Goal: Information Seeking & Learning: Check status

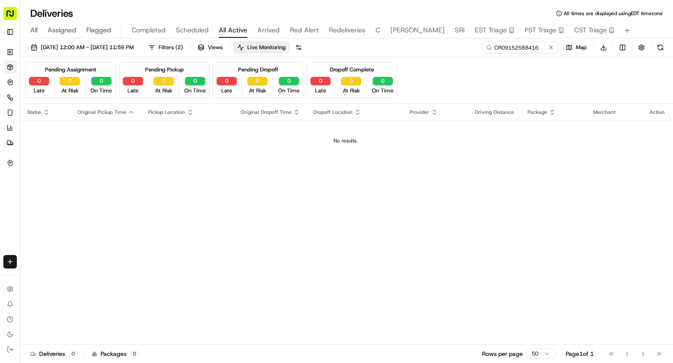
click at [255, 9] on div "Deliveries All times are displayed using EDT timezone" at bounding box center [346, 13] width 653 height 13
click at [551, 50] on button at bounding box center [551, 47] width 8 height 8
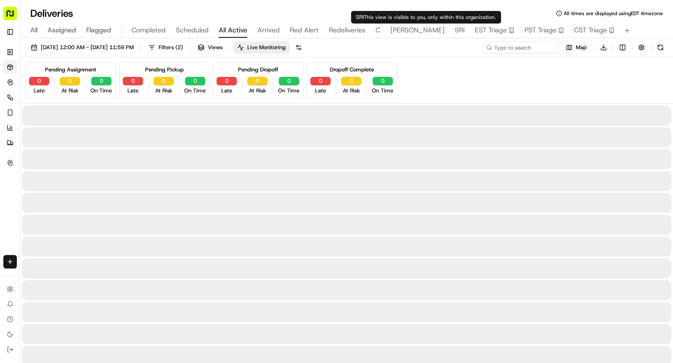
click at [295, 27] on span "Red Alert" at bounding box center [304, 30] width 29 height 10
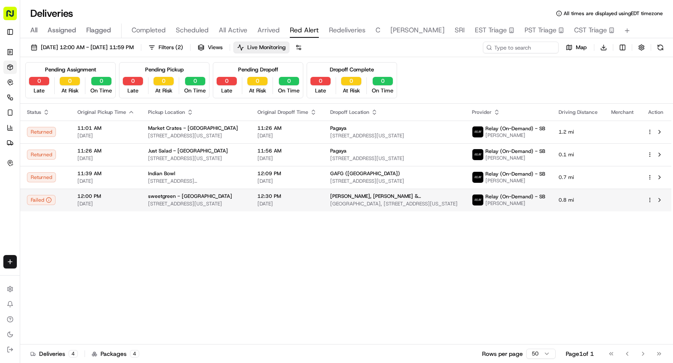
click at [149, 204] on span "[STREET_ADDRESS][US_STATE]" at bounding box center [196, 204] width 96 height 7
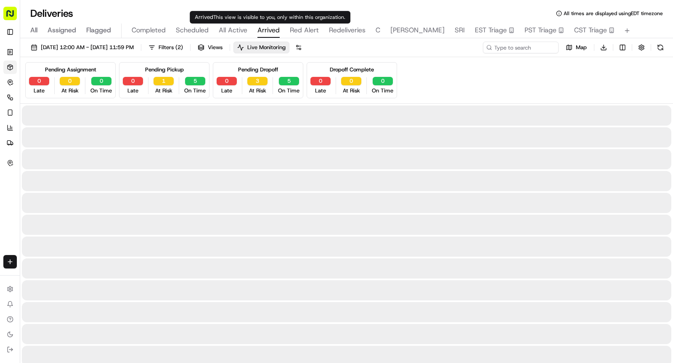
click at [263, 25] on body "Sharebite rachell@sharebite.com Toggle Sidebar Orders Deliveries Control Orches…" at bounding box center [336, 181] width 673 height 363
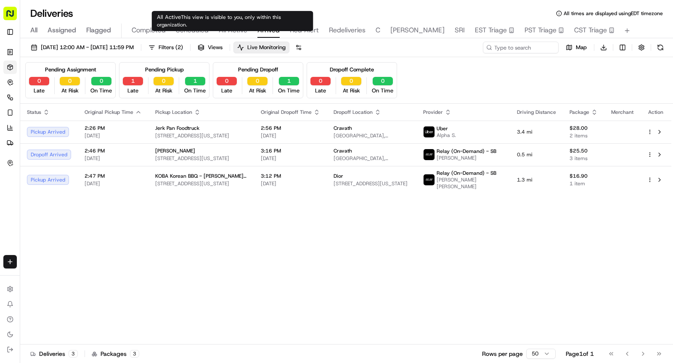
click at [231, 29] on span "All Active" at bounding box center [233, 30] width 29 height 10
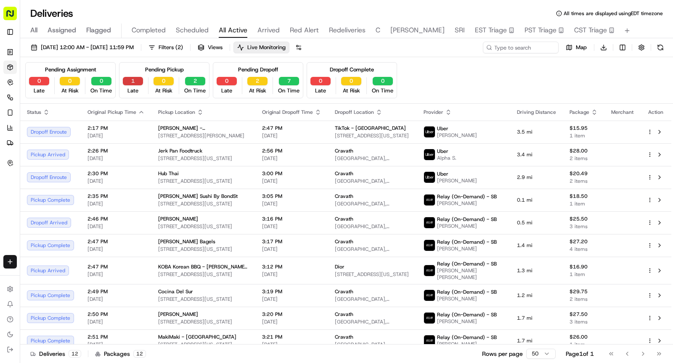
click at [133, 84] on button "1" at bounding box center [133, 81] width 20 height 8
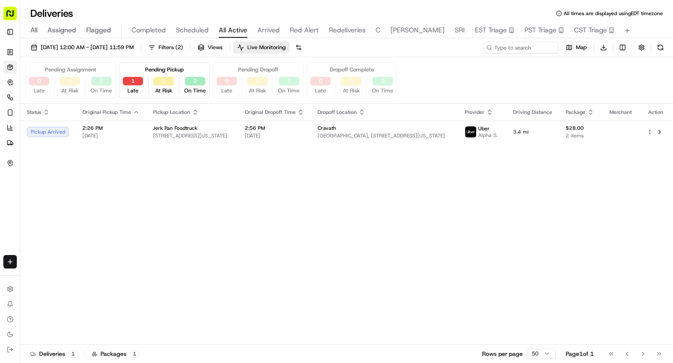
click at [130, 116] on th "Original Pickup Time" at bounding box center [111, 112] width 71 height 17
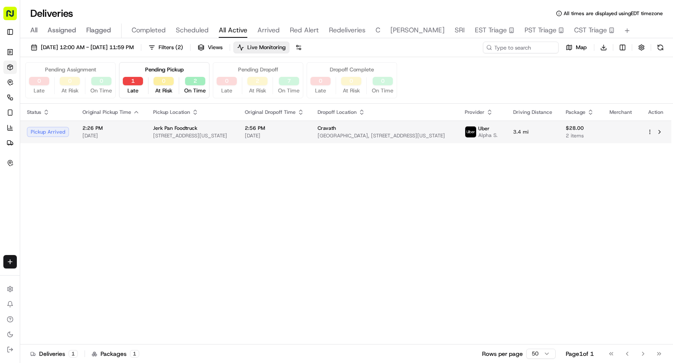
click at [131, 135] on span "[DATE]" at bounding box center [110, 135] width 57 height 7
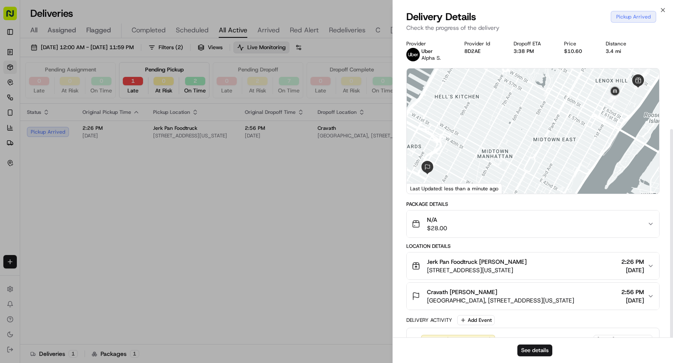
scroll to position [136, 0]
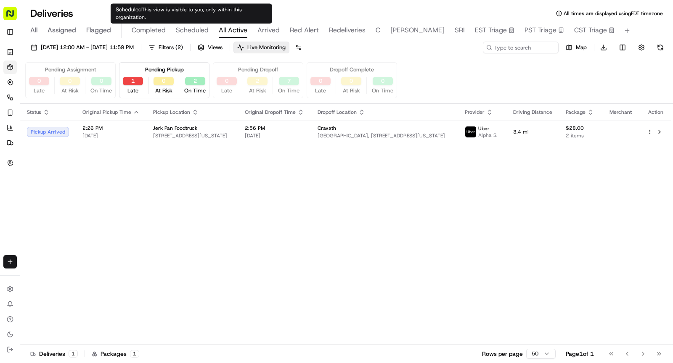
click at [192, 28] on span "Scheduled" at bounding box center [192, 30] width 33 height 10
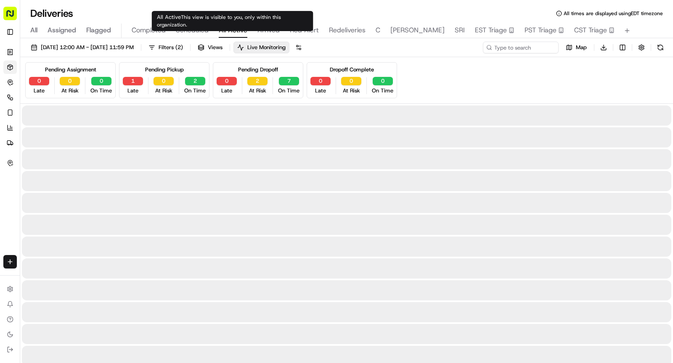
click at [228, 31] on span "All Active" at bounding box center [233, 30] width 29 height 10
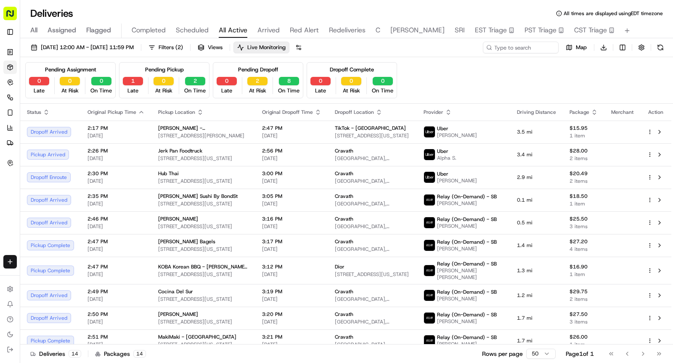
click at [34, 30] on span "All" at bounding box center [33, 30] width 7 height 10
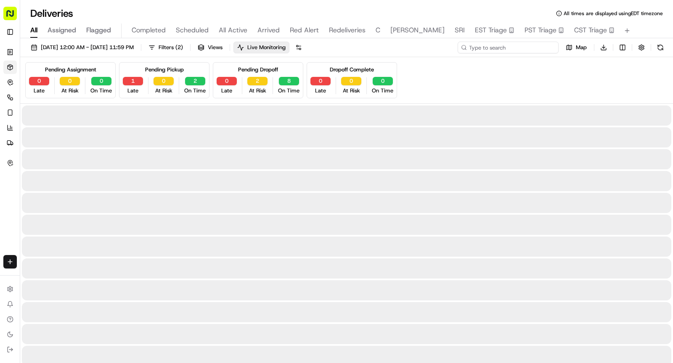
click at [516, 50] on input at bounding box center [507, 48] width 101 height 12
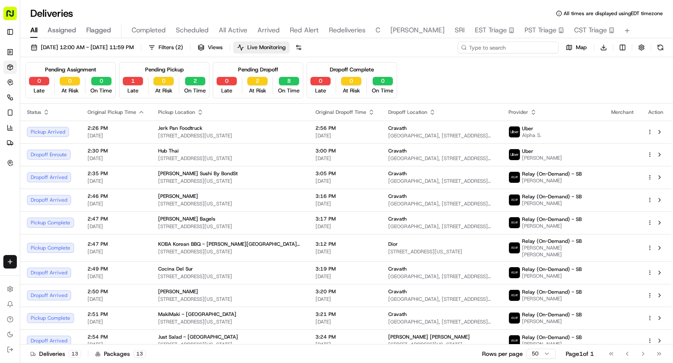
click at [515, 47] on input at bounding box center [507, 48] width 101 height 12
paste input "TP09152521856"
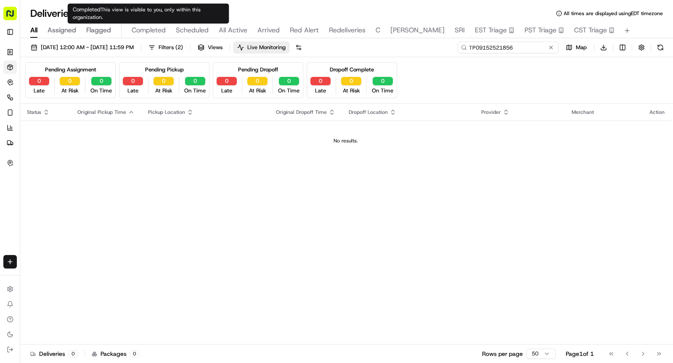
type input "TP09152521856"
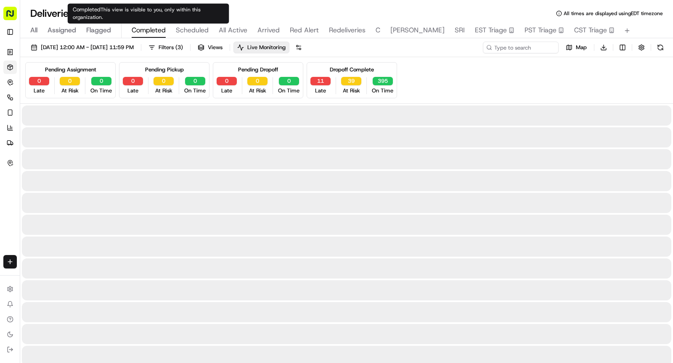
click at [156, 30] on span "Completed" at bounding box center [149, 30] width 34 height 10
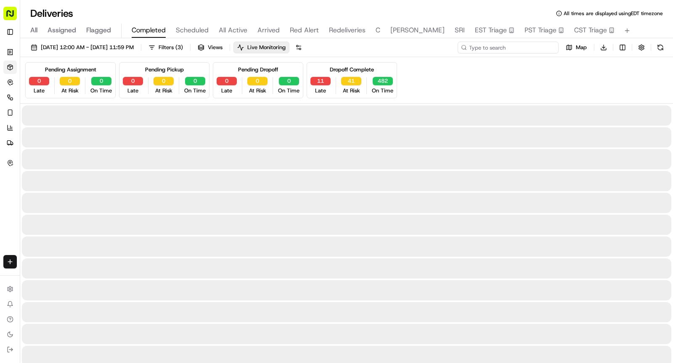
click at [505, 52] on input at bounding box center [507, 48] width 101 height 12
paste input "TP09152521856"
type input "TP09152521856"
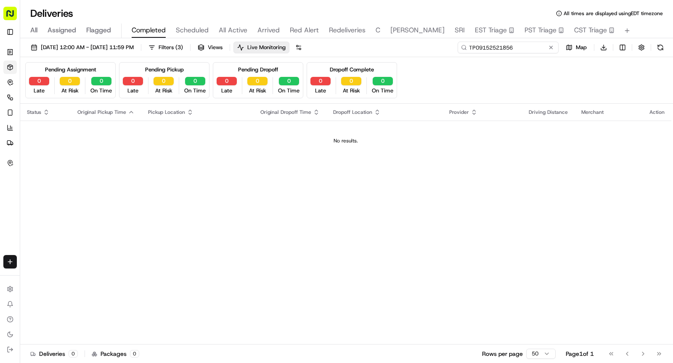
click at [469, 48] on input "TP09152521856" at bounding box center [507, 48] width 101 height 12
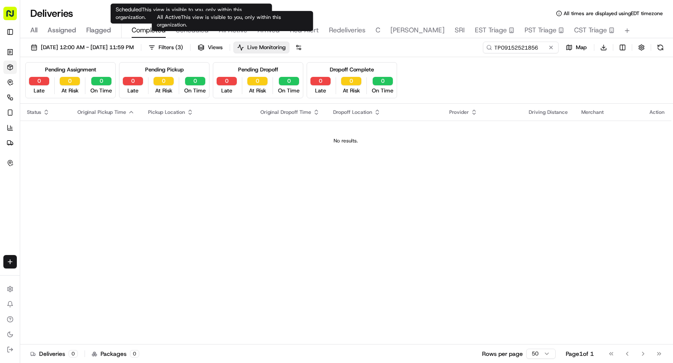
click at [242, 30] on span "All Active" at bounding box center [233, 30] width 29 height 10
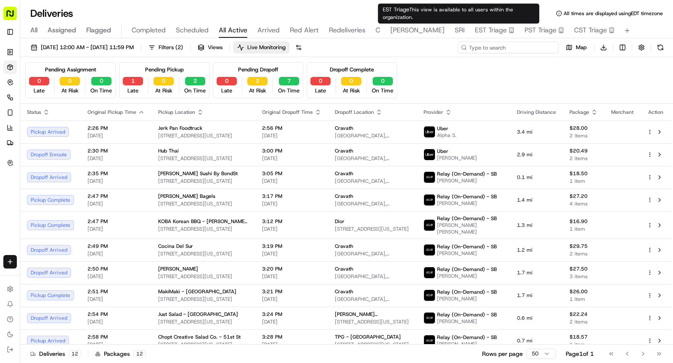
click at [516, 43] on input at bounding box center [507, 48] width 101 height 12
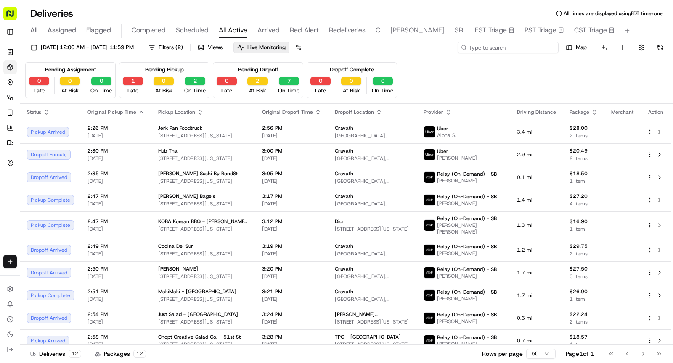
paste input "TP09152521856"
type input "TP09152521856"
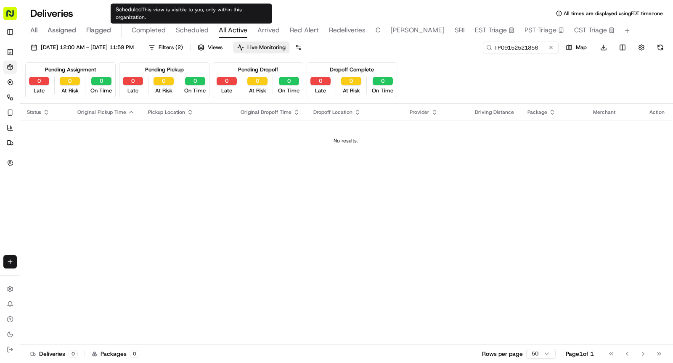
click at [183, 31] on span "Scheduled" at bounding box center [192, 30] width 33 height 10
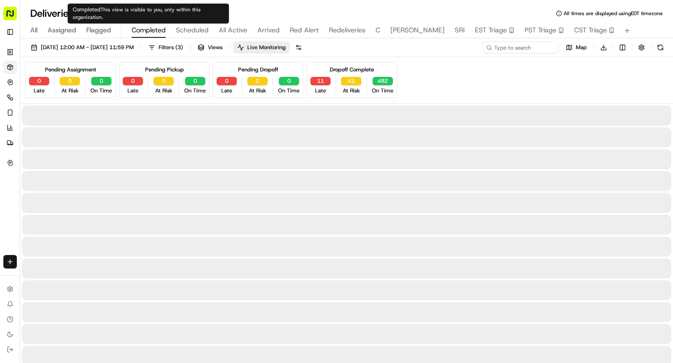
click at [156, 29] on span "Completed" at bounding box center [149, 30] width 34 height 10
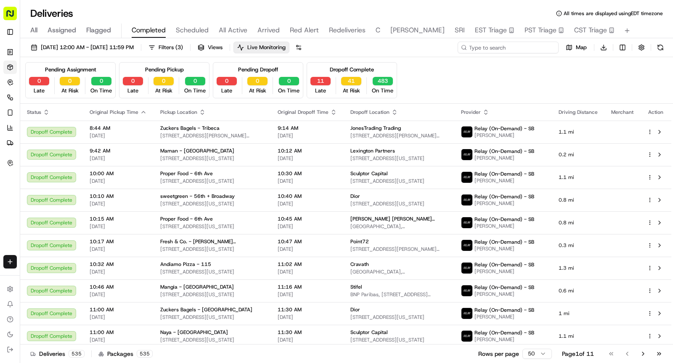
click at [517, 51] on input at bounding box center [507, 48] width 101 height 12
paste input "TP09152521856"
type input "TP09152521856"
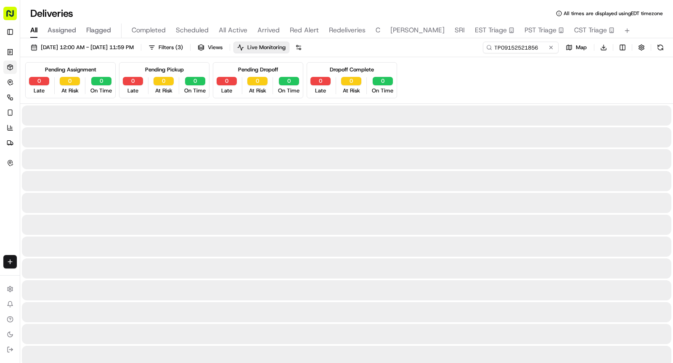
click at [32, 30] on span "All" at bounding box center [33, 30] width 7 height 10
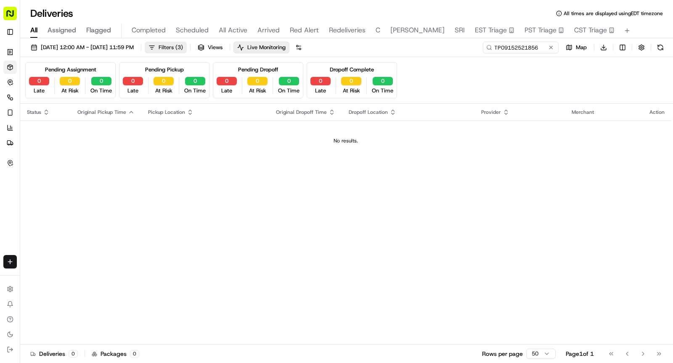
click at [183, 47] on span "Filters ( 3 )" at bounding box center [171, 48] width 24 height 8
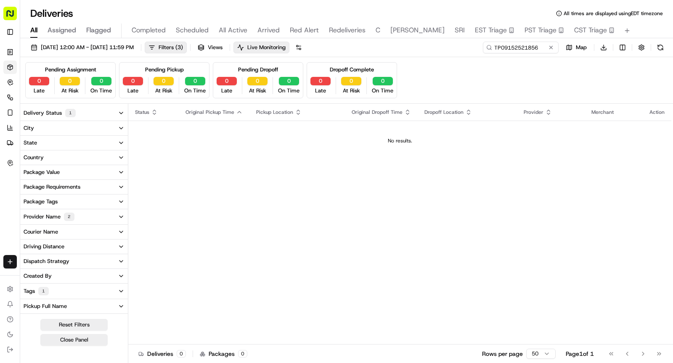
click at [70, 214] on div "2" at bounding box center [69, 217] width 11 height 8
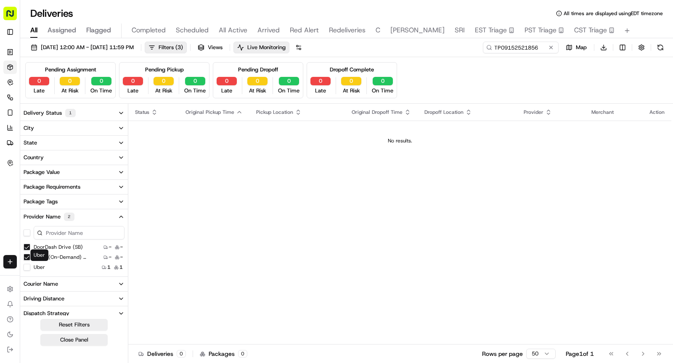
click at [35, 267] on label "Uber" at bounding box center [39, 267] width 11 height 7
click at [30, 267] on button "Uber" at bounding box center [27, 267] width 7 height 7
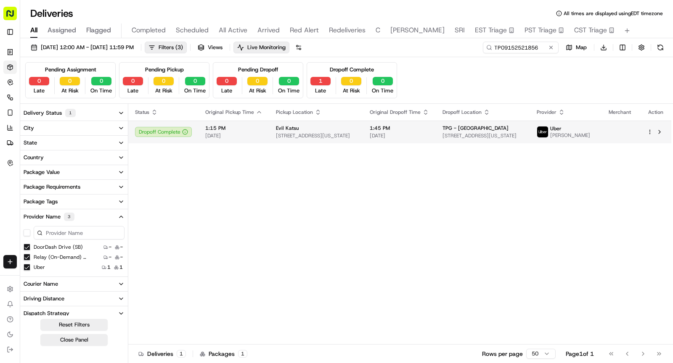
click at [349, 132] on span "435 E 9th St, New York, NY 10009, USA" at bounding box center [316, 135] width 80 height 7
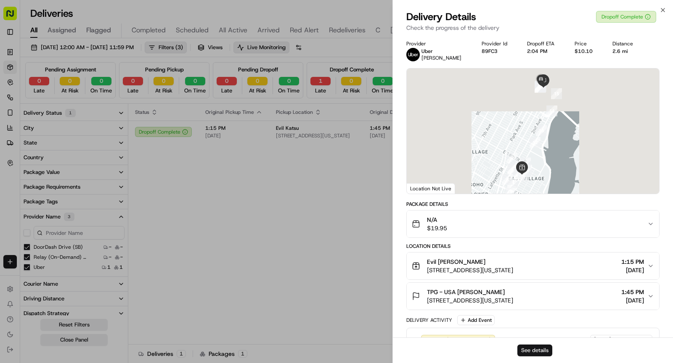
click at [531, 354] on button "See details" at bounding box center [534, 351] width 35 height 12
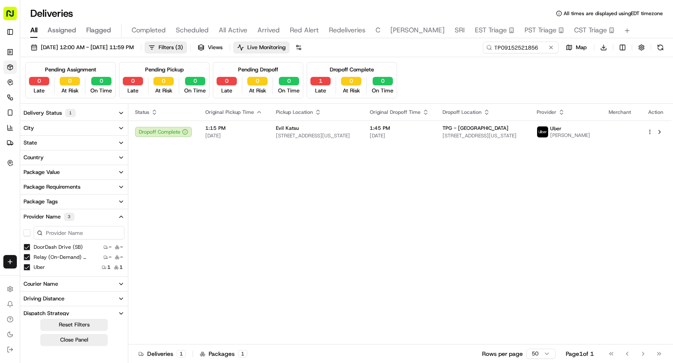
click at [292, 34] on span "Red Alert" at bounding box center [304, 30] width 29 height 10
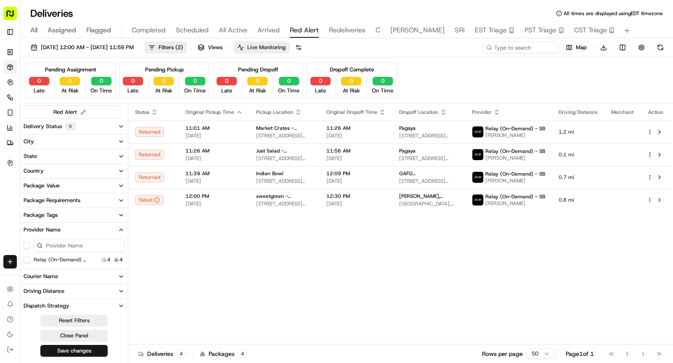
click at [284, 47] on span "Live Monitoring" at bounding box center [266, 48] width 38 height 8
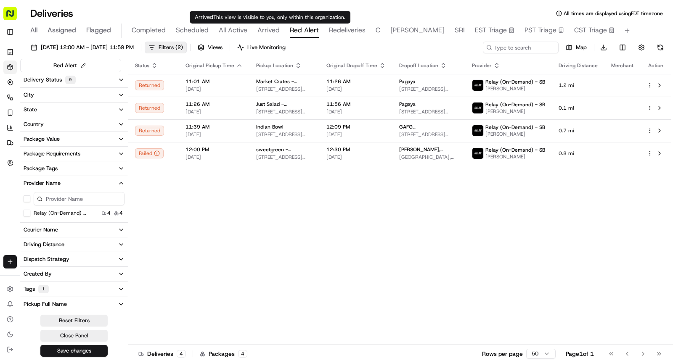
click at [272, 33] on span "Arrived" at bounding box center [268, 30] width 22 height 10
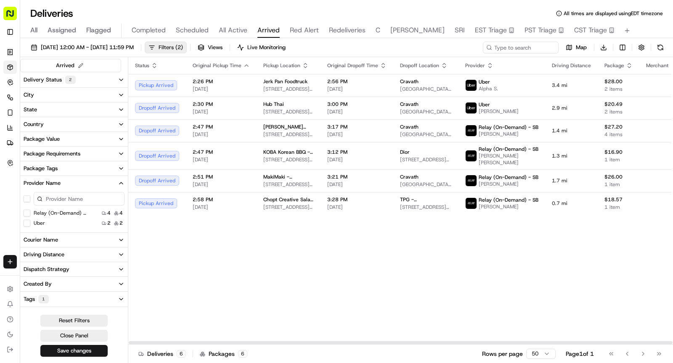
click at [187, 47] on button "Filters ( 2 )" at bounding box center [166, 48] width 42 height 12
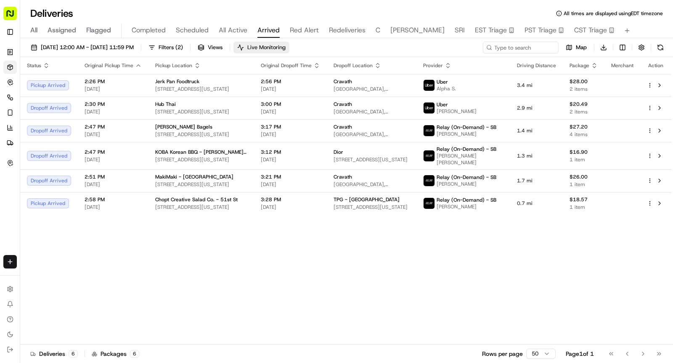
click at [280, 47] on span "Live Monitoring" at bounding box center [266, 48] width 38 height 8
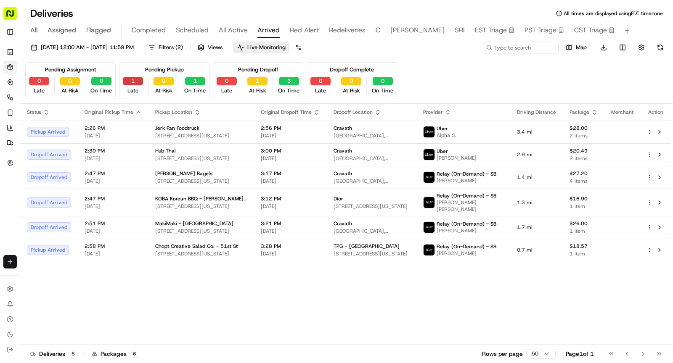
click at [126, 82] on button "1" at bounding box center [133, 81] width 20 height 8
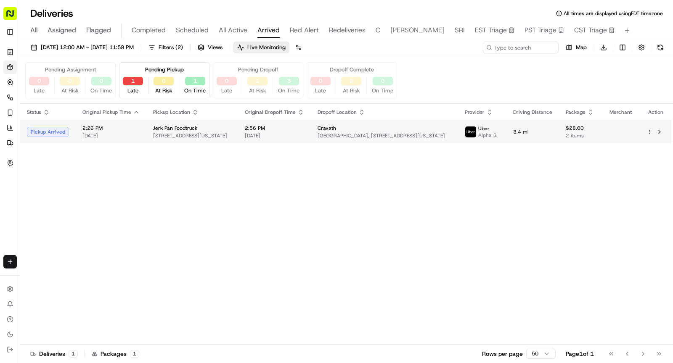
click at [201, 130] on div "Jerk Pan Foodtruck" at bounding box center [192, 128] width 78 height 7
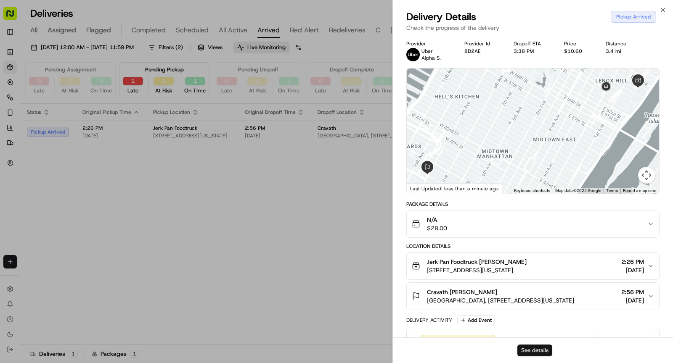
click at [535, 348] on button "See details" at bounding box center [534, 351] width 35 height 12
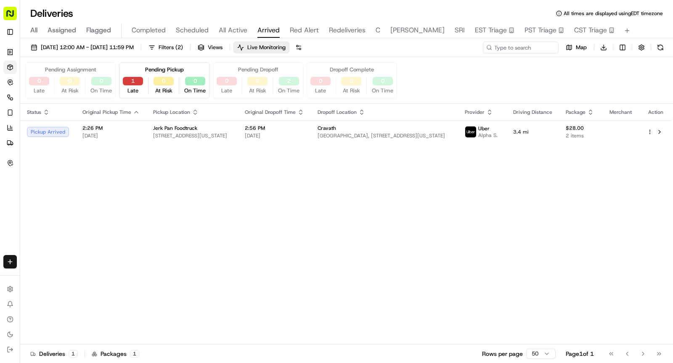
click at [136, 84] on button "1" at bounding box center [133, 81] width 20 height 8
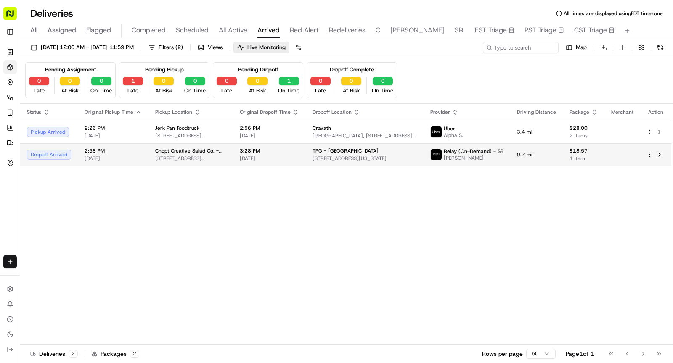
click at [285, 159] on span "[DATE]" at bounding box center [269, 158] width 59 height 7
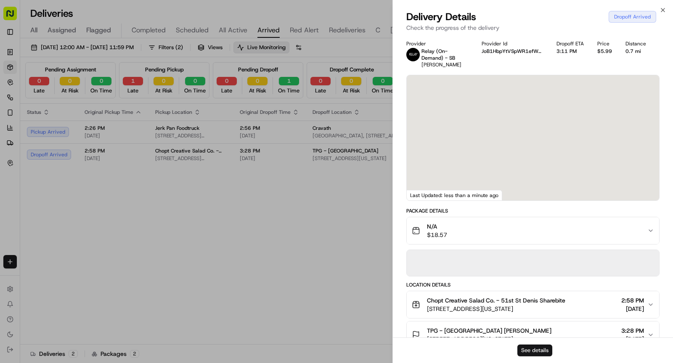
click at [531, 346] on button "See details" at bounding box center [534, 351] width 35 height 12
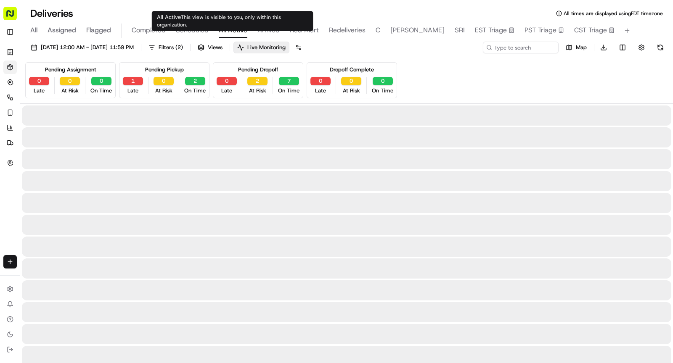
click at [238, 27] on span "All Active" at bounding box center [233, 30] width 29 height 10
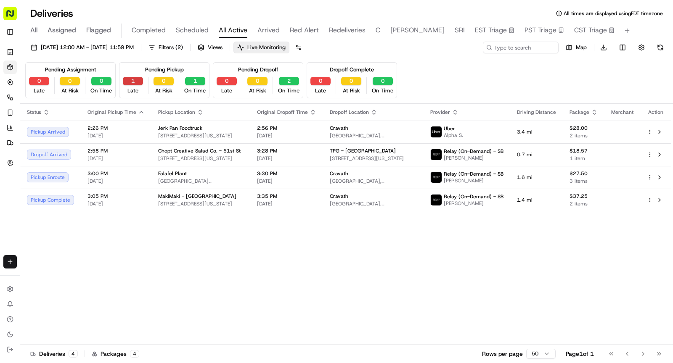
click at [135, 79] on button "1" at bounding box center [133, 81] width 20 height 8
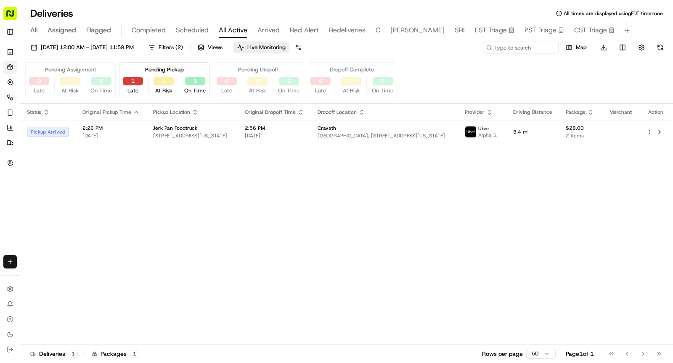
click at [135, 79] on button "1" at bounding box center [133, 81] width 20 height 8
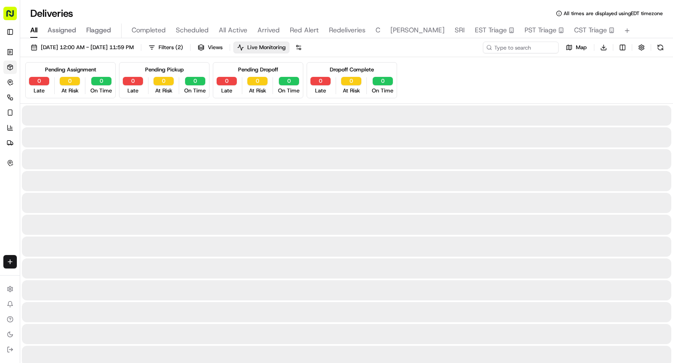
click at [33, 31] on span "All" at bounding box center [33, 30] width 7 height 10
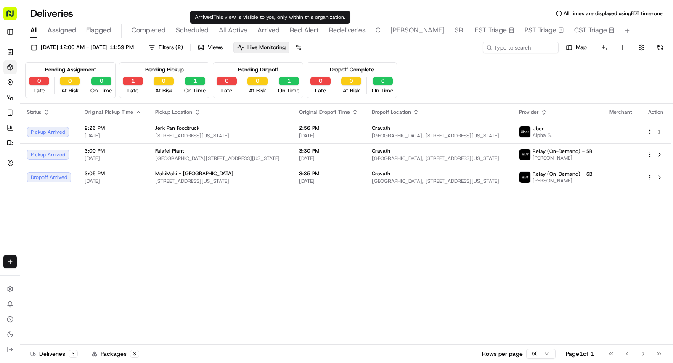
click at [265, 28] on span "Arrived" at bounding box center [268, 30] width 22 height 10
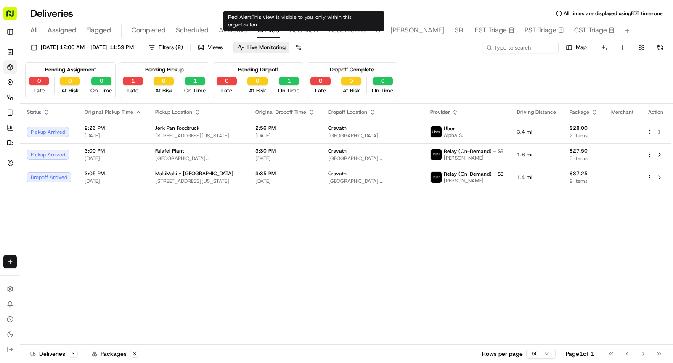
click at [293, 31] on span "Red Alert" at bounding box center [304, 30] width 29 height 10
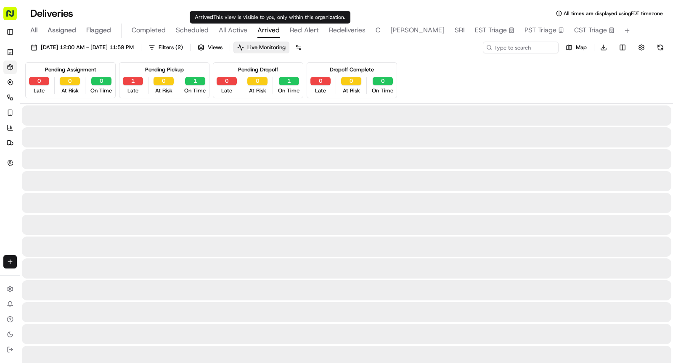
click at [267, 30] on span "Arrived" at bounding box center [268, 30] width 22 height 10
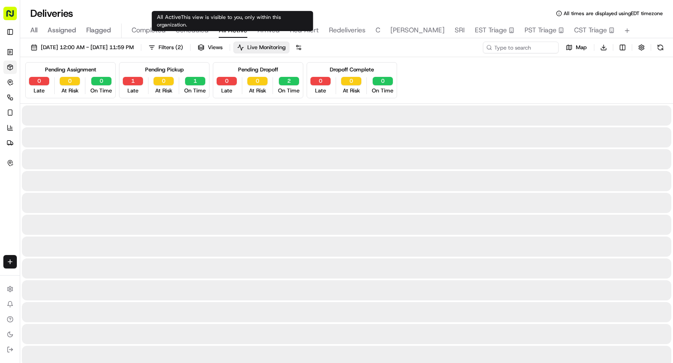
click at [240, 31] on span "All Active" at bounding box center [233, 30] width 29 height 10
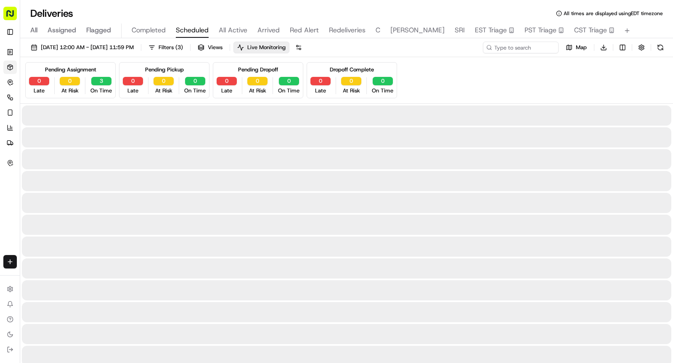
click at [198, 29] on span "Scheduled" at bounding box center [192, 30] width 33 height 10
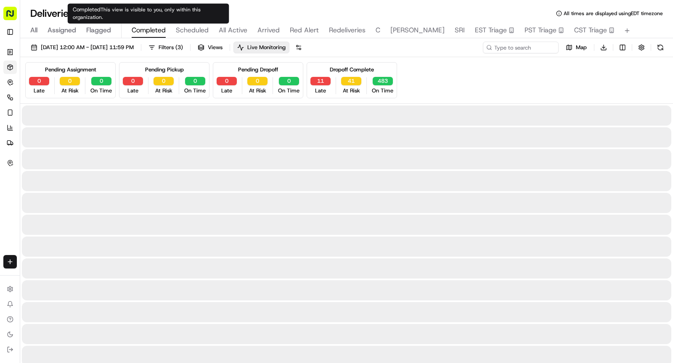
click at [149, 27] on span "Completed" at bounding box center [149, 30] width 34 height 10
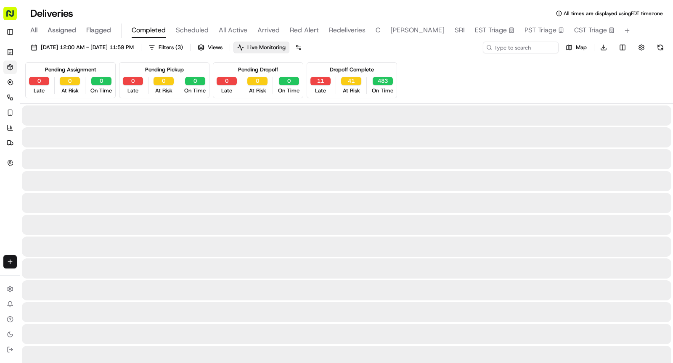
click at [183, 29] on span "Scheduled" at bounding box center [192, 30] width 33 height 10
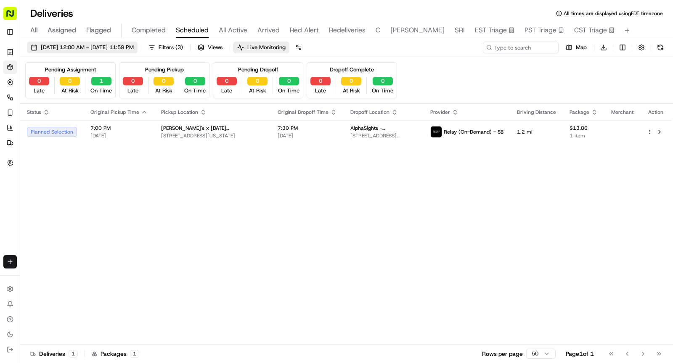
click at [130, 45] on span "[DATE] 12:00 AM - [DATE] 11:59 PM" at bounding box center [87, 48] width 93 height 8
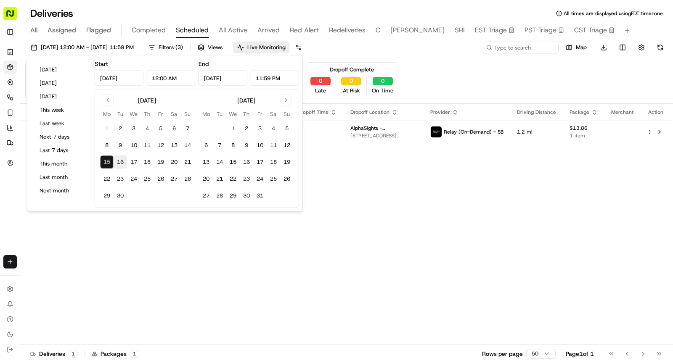
click at [121, 160] on button "16" at bounding box center [120, 162] width 13 height 13
type input "[DATE]"
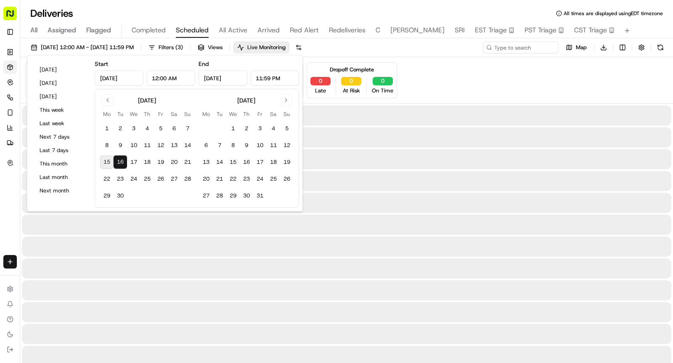
click at [121, 160] on button "16" at bounding box center [120, 162] width 13 height 13
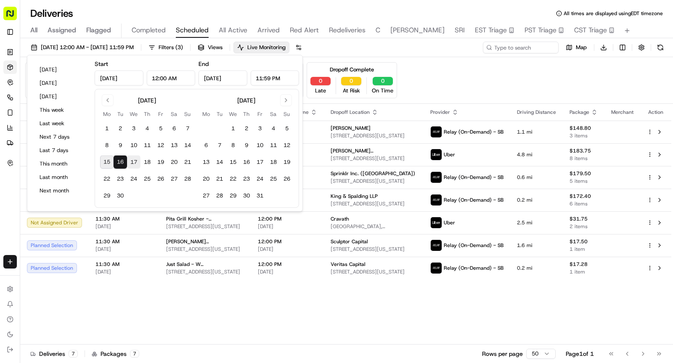
click at [133, 161] on button "17" at bounding box center [133, 162] width 13 height 13
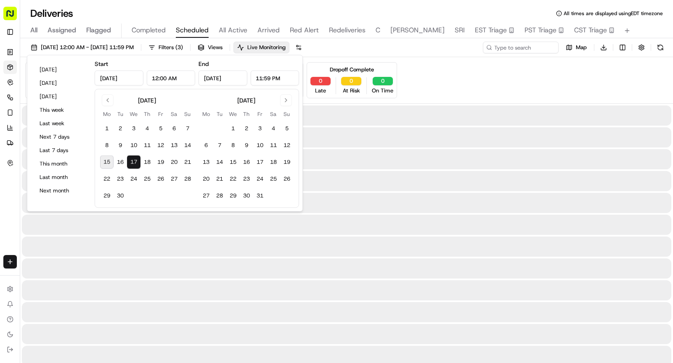
type input "Sep 17, 2025"
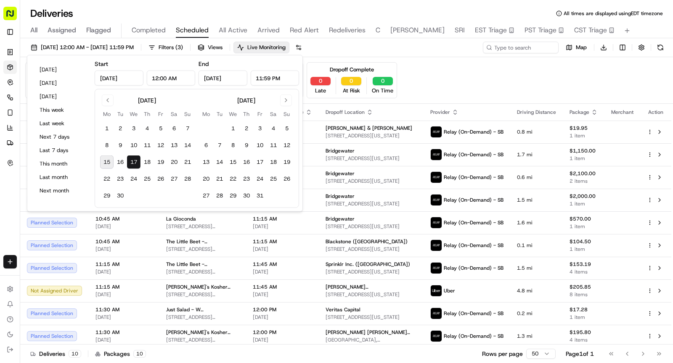
click at [457, 84] on div "Pending Assignment 0 Late 0 At Risk 10 On Time Pending Pickup 0 Late 0 At Risk …" at bounding box center [346, 80] width 642 height 36
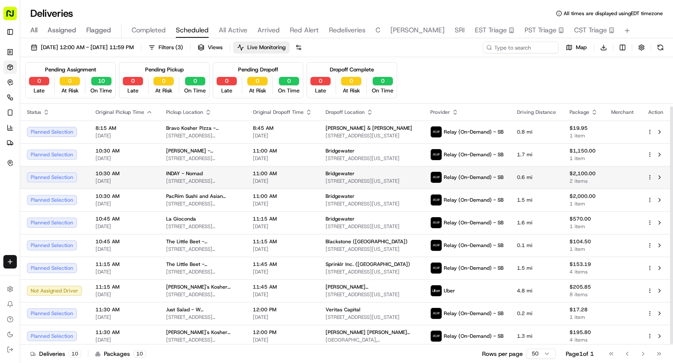
scroll to position [3, 0]
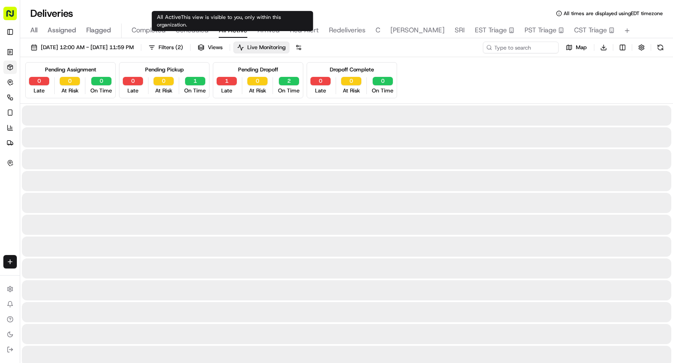
click at [235, 25] on span "All Active" at bounding box center [233, 30] width 29 height 10
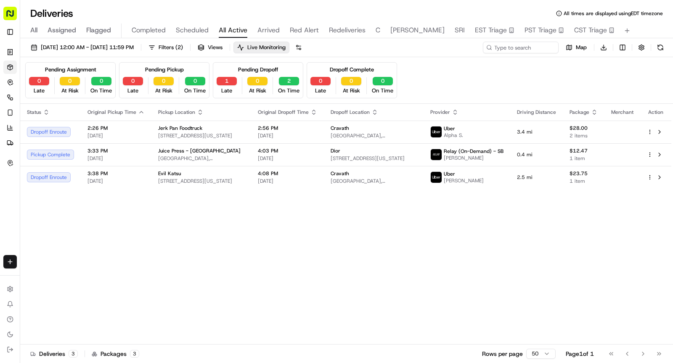
click at [268, 26] on span "Arrived" at bounding box center [268, 30] width 22 height 10
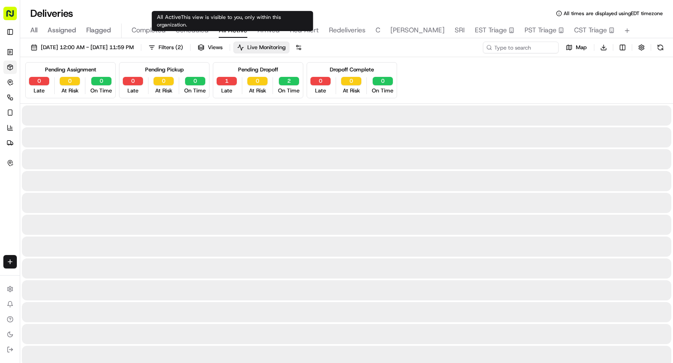
click at [235, 29] on span "All Active" at bounding box center [233, 30] width 29 height 10
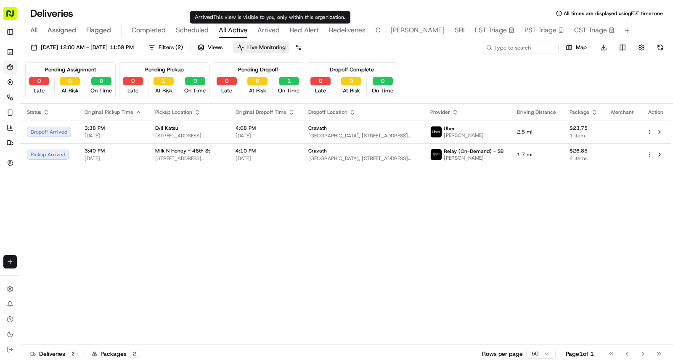
click at [280, 26] on div "All Assigned Flagged Completed Scheduled All Active Arrived Red Alert Redeliver…" at bounding box center [346, 31] width 653 height 15
click at [272, 26] on body "Sharebite rachell@sharebite.com Toggle Sidebar Orders Deliveries Control Orches…" at bounding box center [336, 181] width 673 height 363
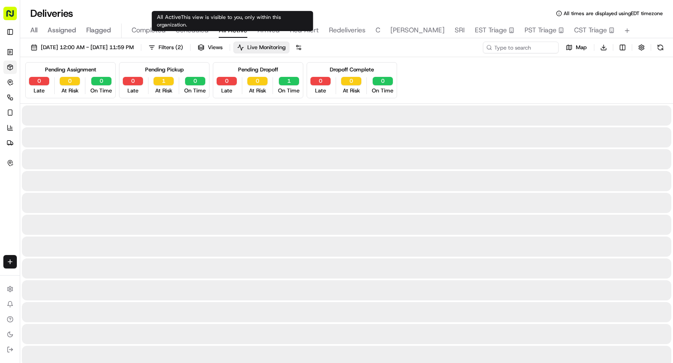
click at [240, 30] on span "All Active" at bounding box center [233, 30] width 29 height 10
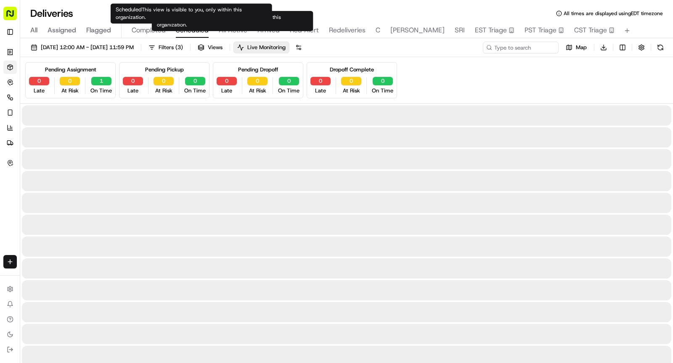
click at [198, 29] on span "Scheduled" at bounding box center [192, 30] width 33 height 10
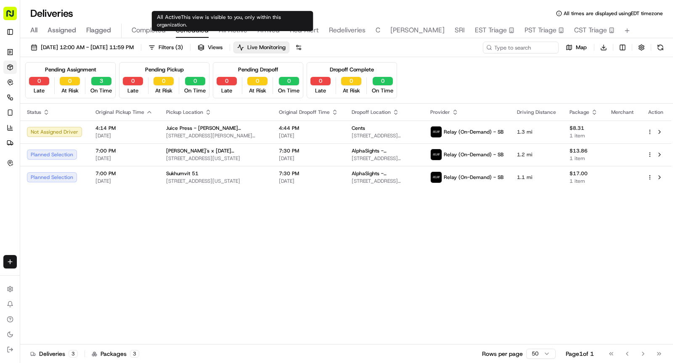
click at [235, 30] on span "All Active" at bounding box center [233, 30] width 29 height 10
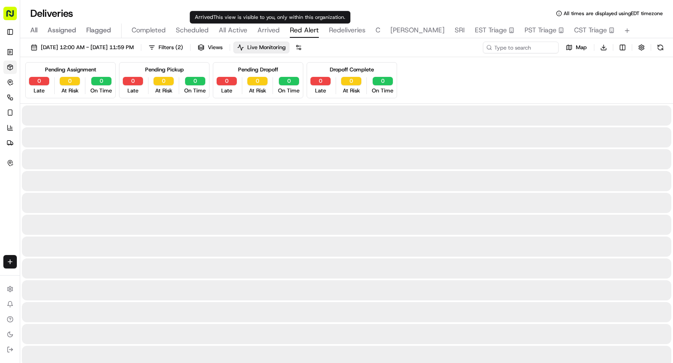
click at [307, 26] on span "Red Alert" at bounding box center [304, 30] width 29 height 10
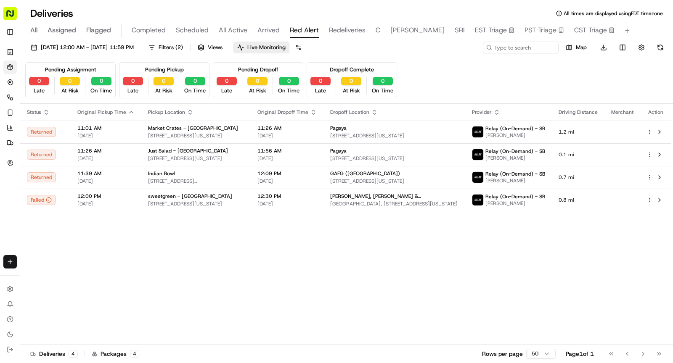
click at [229, 34] on span "All Active" at bounding box center [233, 30] width 29 height 10
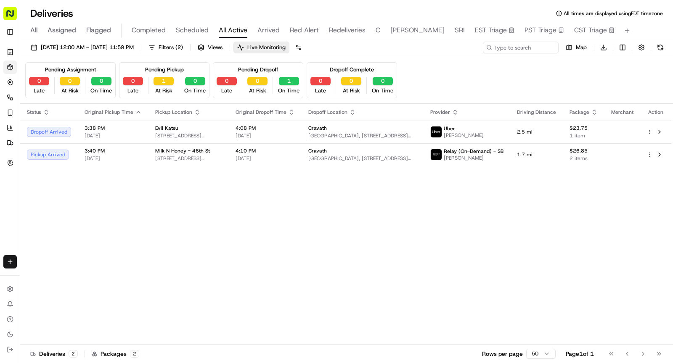
click at [35, 32] on span "All" at bounding box center [33, 30] width 7 height 10
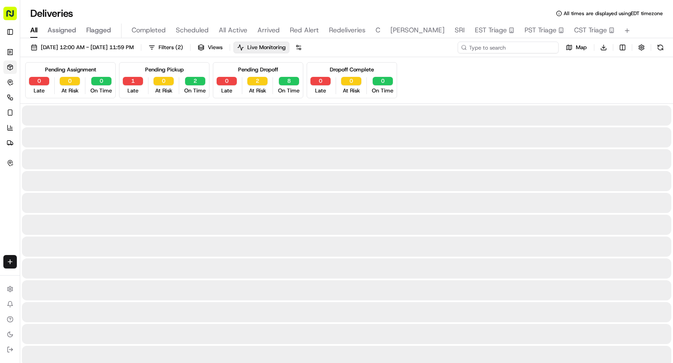
click at [508, 45] on input at bounding box center [507, 48] width 101 height 12
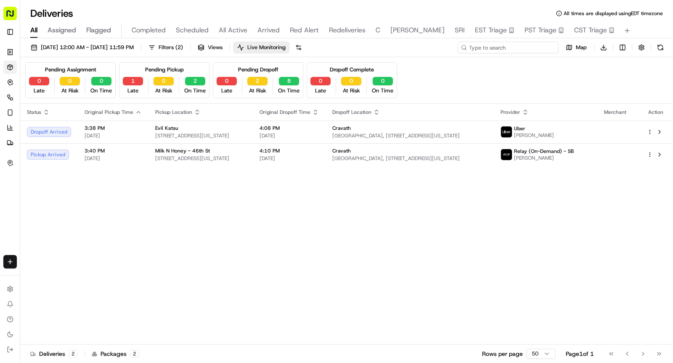
click at [508, 45] on input at bounding box center [507, 48] width 101 height 12
paste input "CR09152518151"
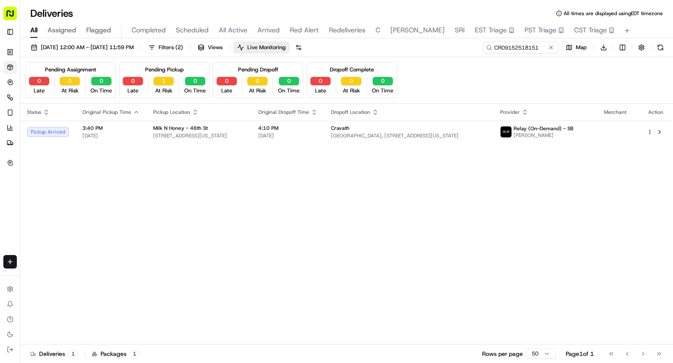
click at [249, 116] on th "Pickup Location" at bounding box center [198, 112] width 105 height 17
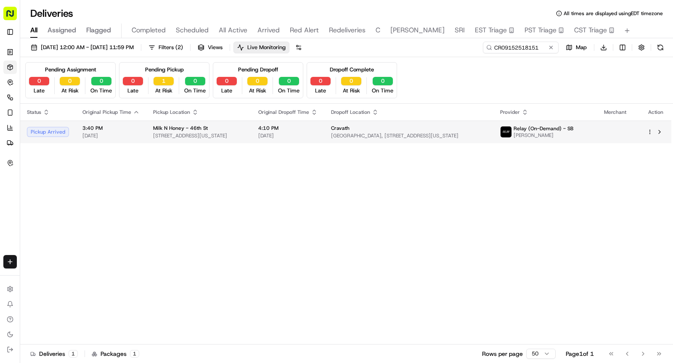
click at [245, 137] on span "[STREET_ADDRESS][US_STATE]" at bounding box center [199, 135] width 92 height 7
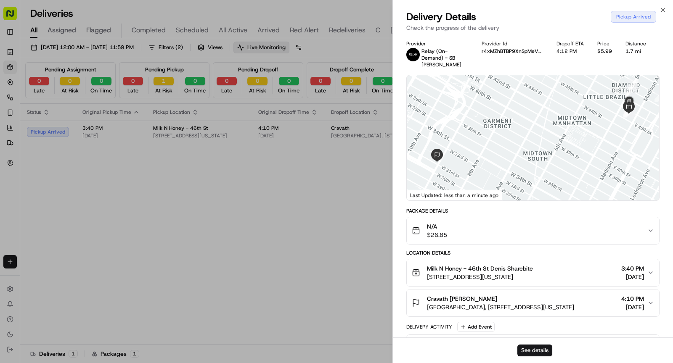
scroll to position [222, 0]
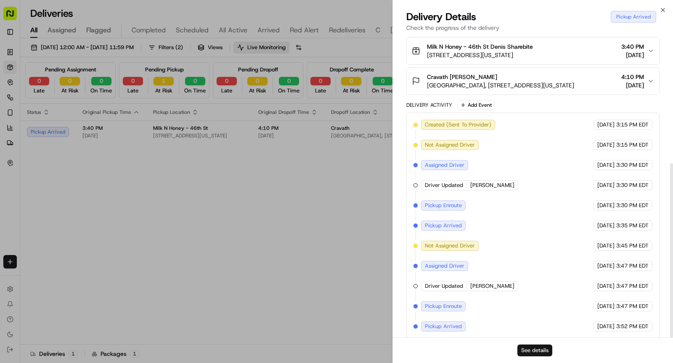
click at [525, 349] on button "See details" at bounding box center [534, 351] width 35 height 12
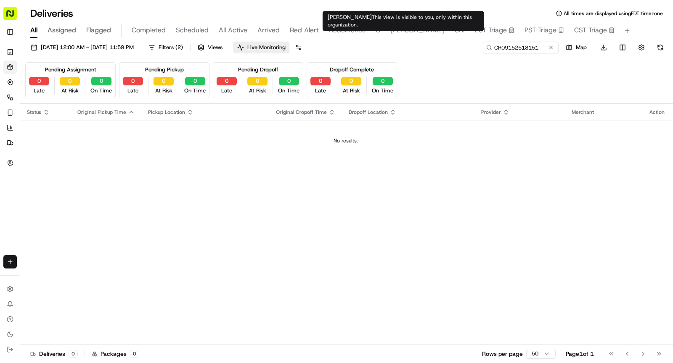
click at [418, 29] on div "All Assigned Flagged Completed Scheduled All Active Arrived Red Alert Redeliver…" at bounding box center [346, 31] width 653 height 15
type input "DESRI"
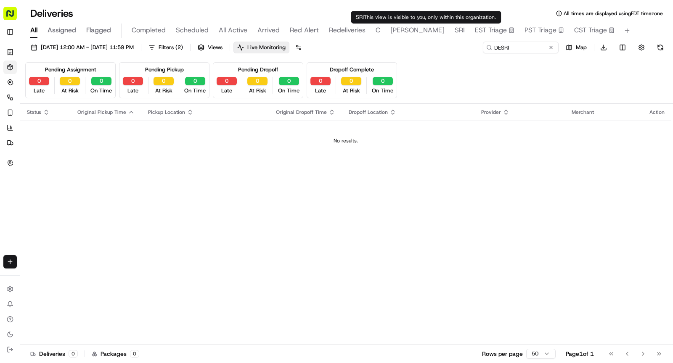
click at [455, 29] on span "SRI" at bounding box center [460, 30] width 10 height 10
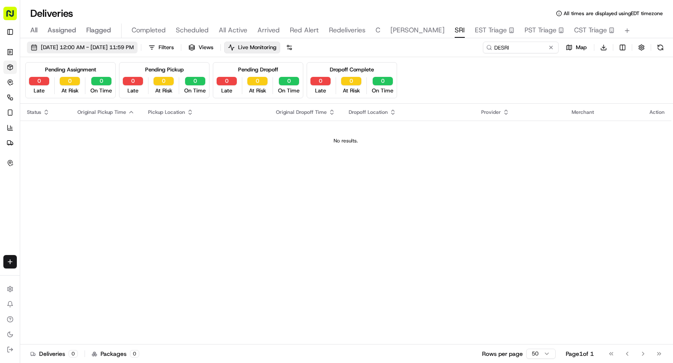
click at [106, 48] on span "09/15/2025 12:00 AM - 09/15/2025 11:59 PM" at bounding box center [87, 48] width 93 height 8
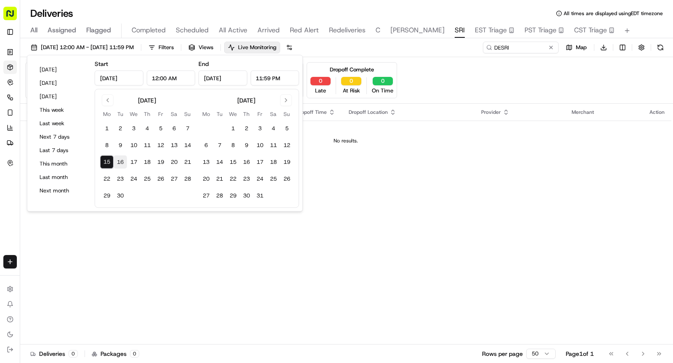
click at [117, 159] on button "16" at bounding box center [120, 162] width 13 height 13
type input "Sep 16, 2025"
click at [117, 159] on button "16" at bounding box center [120, 162] width 13 height 13
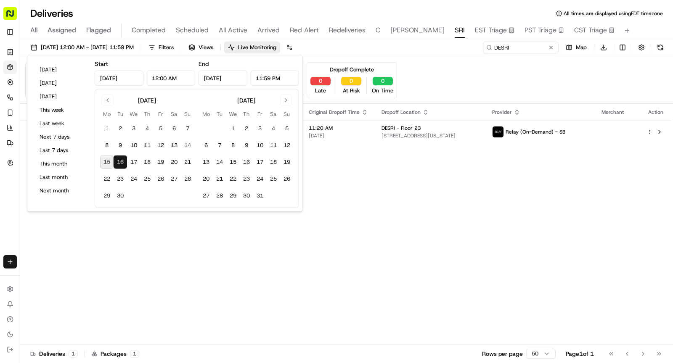
click at [367, 216] on div "Status Original Pickup Time Pickup Location Original Dropoff Time Dropoff Locat…" at bounding box center [345, 224] width 651 height 241
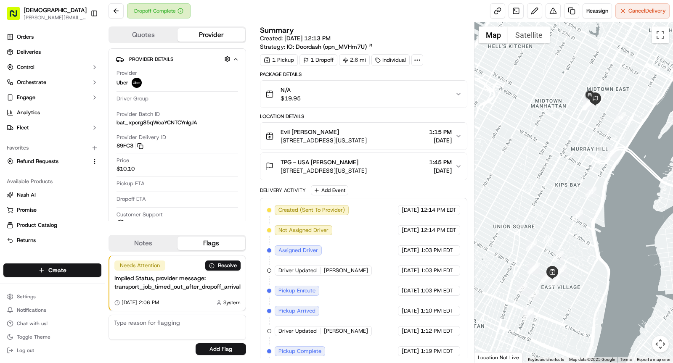
click at [418, 61] on icon at bounding box center [417, 60] width 8 height 8
drag, startPoint x: 387, startPoint y: 81, endPoint x: 430, endPoint y: 77, distance: 43.5
click at [430, 77] on span "TP09152521856-14860-1939360" at bounding box center [430, 80] width 89 height 8
copy span "TP09152521856"
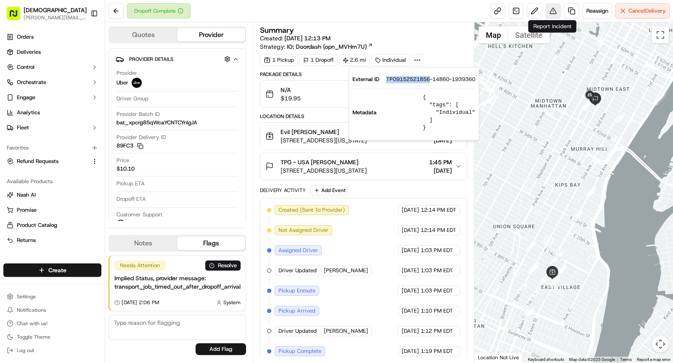
click at [556, 16] on button at bounding box center [552, 10] width 15 height 15
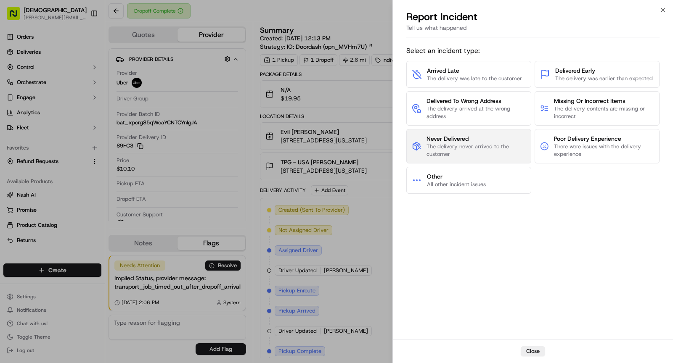
click at [474, 138] on span "Never Delivered" at bounding box center [476, 139] width 100 height 8
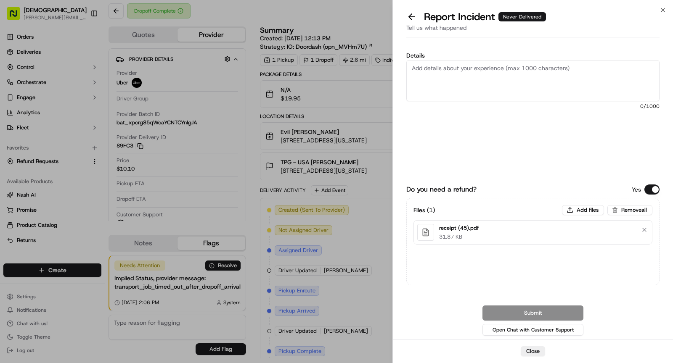
click at [468, 77] on textarea "Details" at bounding box center [532, 80] width 253 height 41
paste textarea "The customer didn’t receive a call from the driver and can’t find their order."
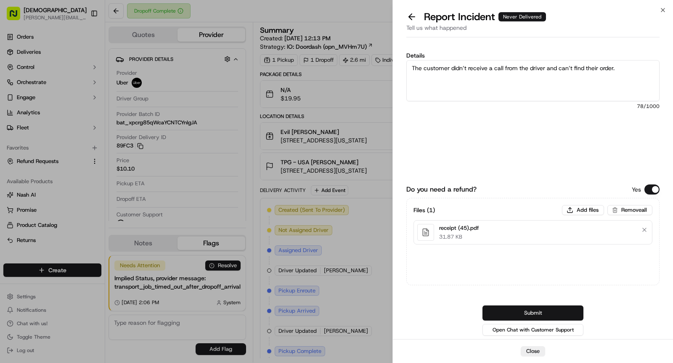
type textarea "The customer didn’t receive a call from the driver and can’t find their order."
click at [532, 311] on button "Submit" at bounding box center [532, 313] width 101 height 15
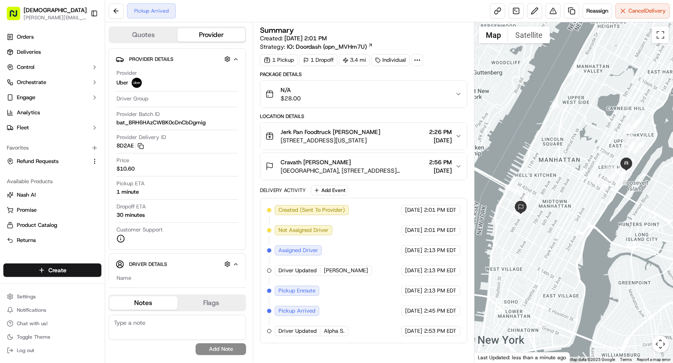
click at [415, 62] on icon at bounding box center [417, 60] width 8 height 8
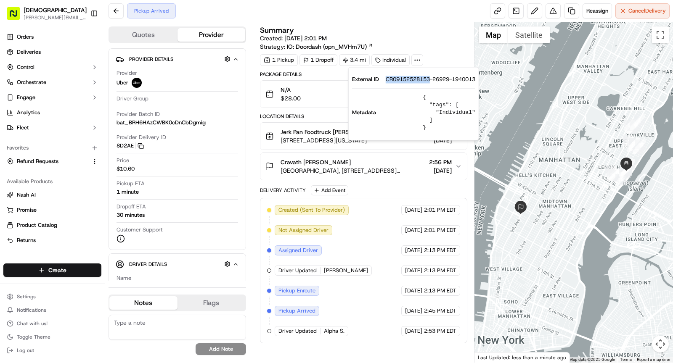
drag, startPoint x: 384, startPoint y: 80, endPoint x: 431, endPoint y: 80, distance: 46.7
click at [431, 80] on div "External ID CR09152528153-26929-1940013" at bounding box center [413, 80] width 123 height 8
copy span "CR09152528153"
click at [318, 133] on span "Jerk Pan Foodtruck Denis Sharebite" at bounding box center [330, 132] width 100 height 8
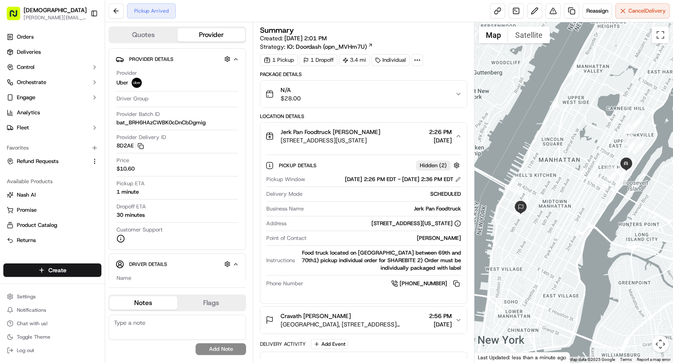
click at [429, 207] on div "Jerk Pan Foodtruck" at bounding box center [384, 209] width 154 height 8
copy div "Jerk Pan Foodtruck"
click at [380, 133] on div "Jerk Pan Foodtruck Denis Sharebite" at bounding box center [330, 132] width 100 height 8
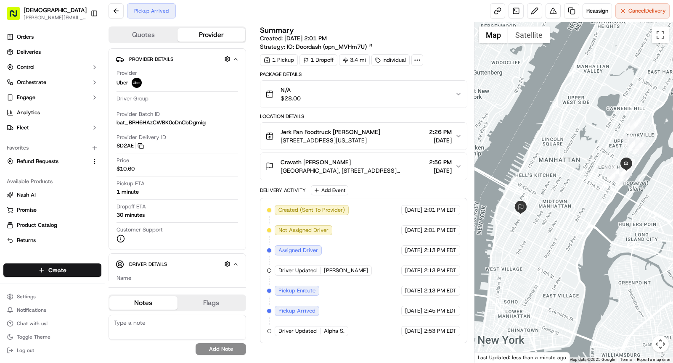
click at [397, 167] on span "Two Manhattan West, 375 9th Ave, New York, NY 10001, USA" at bounding box center [352, 171] width 145 height 8
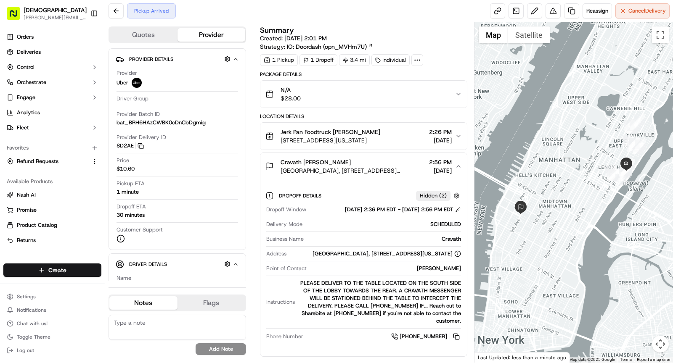
click at [436, 267] on div "Andre McDonald" at bounding box center [385, 269] width 151 height 8
copy div "Andre McDonald"
click at [415, 60] on circle at bounding box center [415, 60] width 1 height 1
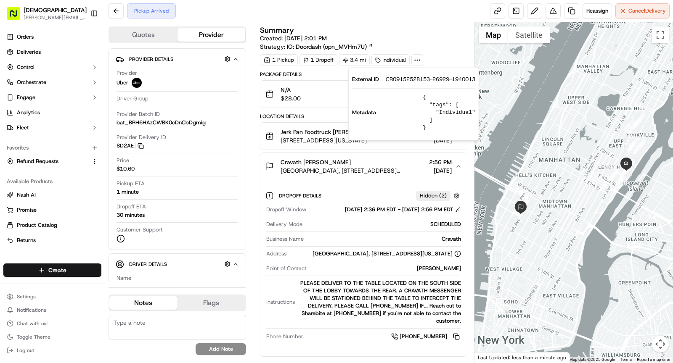
drag, startPoint x: 409, startPoint y: 80, endPoint x: 432, endPoint y: 79, distance: 23.6
click at [432, 79] on div "External ID CR09152528153-26929-1940013" at bounding box center [413, 80] width 123 height 8
copy span "CR09152528153"
click at [291, 134] on span "Jerk Pan Foodtruck Denis Sharebite" at bounding box center [330, 132] width 100 height 8
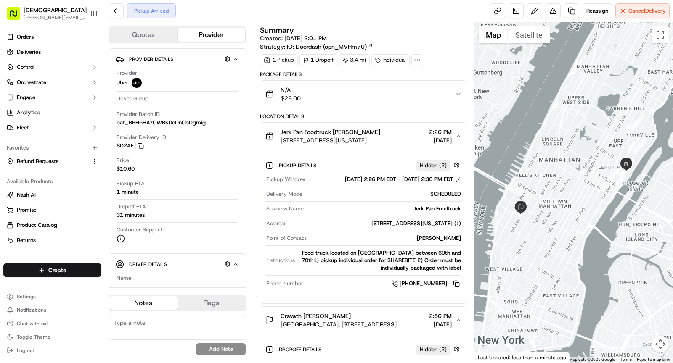
click at [417, 58] on icon at bounding box center [417, 60] width 8 height 8
click at [321, 140] on span "1304 York Ave, New York, NY 10021, USA" at bounding box center [330, 140] width 100 height 8
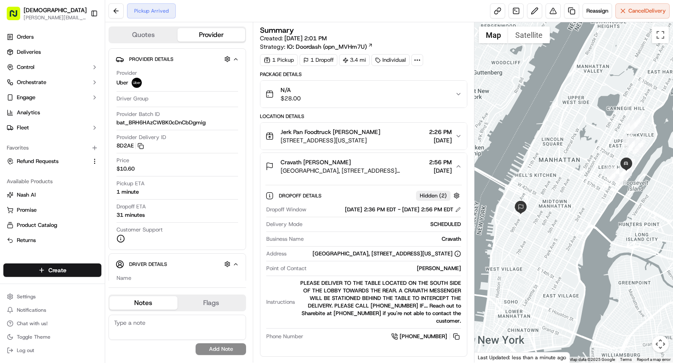
click at [392, 120] on div "Location Details Jerk Pan Foodtruck Denis Sharebite 1304 York Ave, New York, NY…" at bounding box center [363, 235] width 207 height 244
click at [380, 134] on div "Jerk Pan Foodtruck Denis Sharebite" at bounding box center [330, 132] width 100 height 8
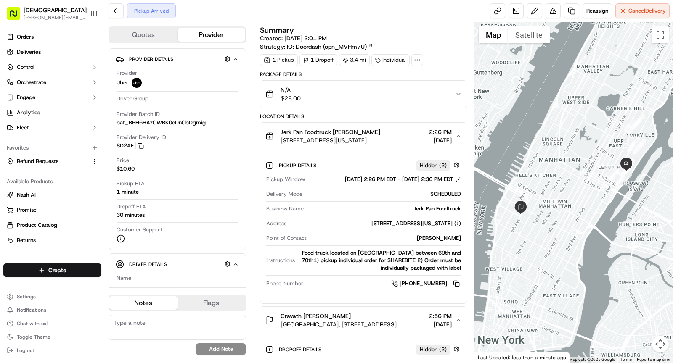
click at [380, 136] on span "1304 York Ave, New York, NY 10021, USA" at bounding box center [330, 140] width 100 height 8
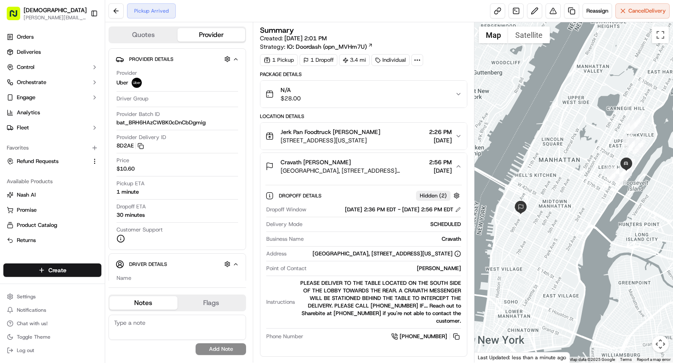
click at [380, 136] on span "1304 York Ave, New York, NY 10021, USA" at bounding box center [330, 140] width 100 height 8
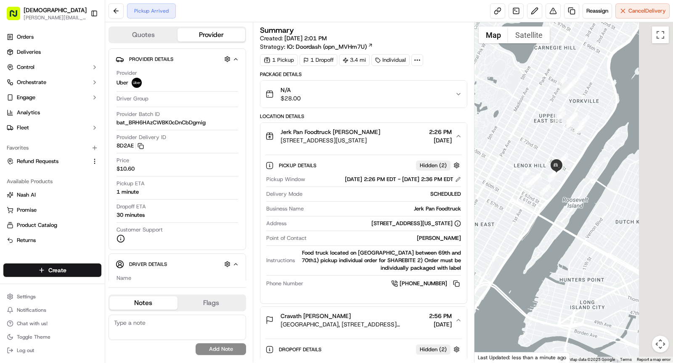
drag, startPoint x: 660, startPoint y: 179, endPoint x: 551, endPoint y: 187, distance: 108.7
click at [551, 187] on div at bounding box center [573, 192] width 199 height 341
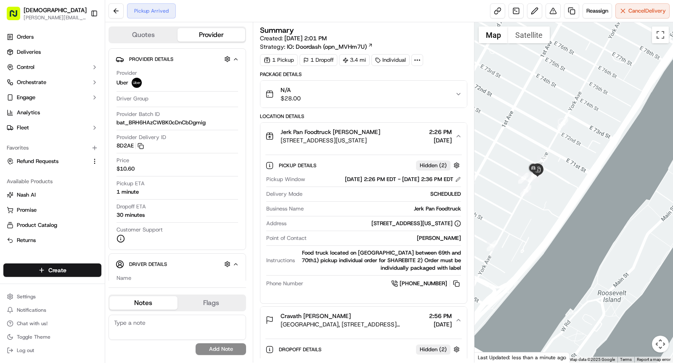
drag, startPoint x: 508, startPoint y: 188, endPoint x: 530, endPoint y: 188, distance: 21.9
click at [530, 188] on div at bounding box center [573, 192] width 199 height 341
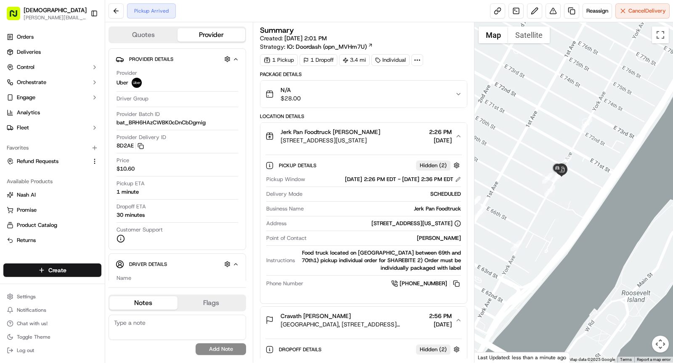
click at [412, 222] on div "1304 York Ave, New York, NY 10021, USA" at bounding box center [416, 224] width 90 height 8
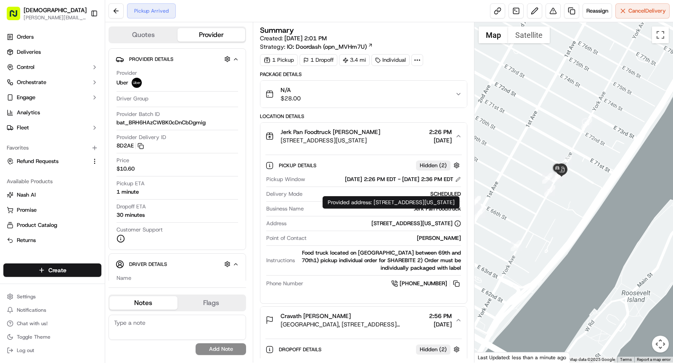
click at [412, 222] on div "1304 York Ave, New York, NY 10021, USA" at bounding box center [416, 224] width 90 height 8
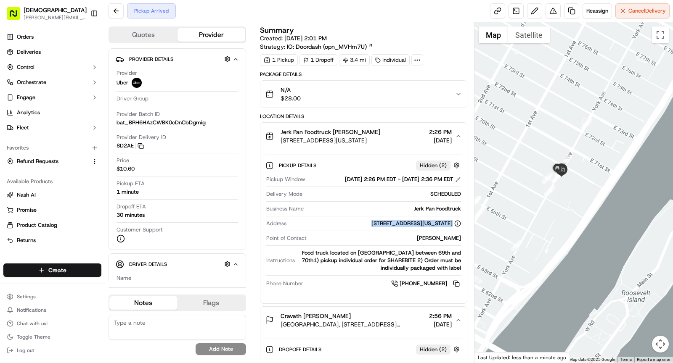
copy div "1304 York Ave, New York, NY 10021, USA"
click at [374, 138] on span "1304 York Ave, New York, NY 10021, USA" at bounding box center [330, 140] width 100 height 8
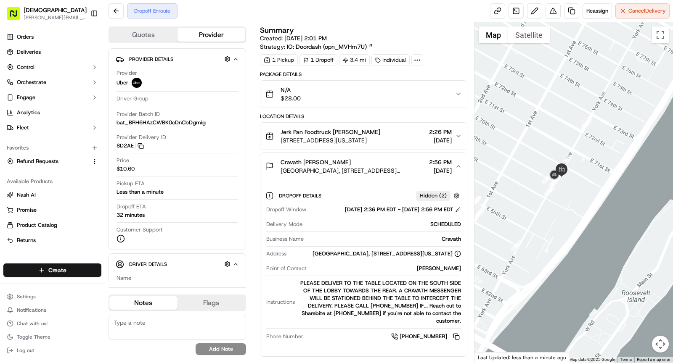
click at [382, 162] on div "Cravath Andre McDonald" at bounding box center [352, 162] width 145 height 8
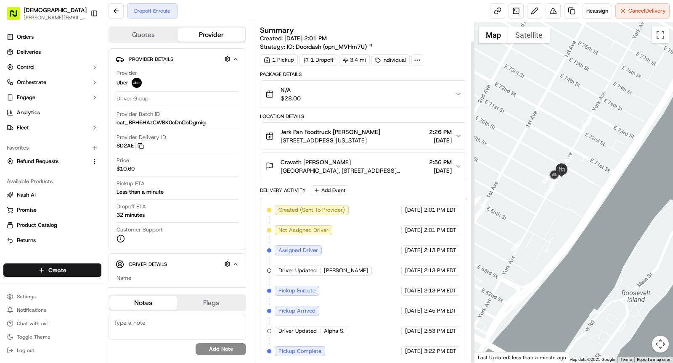
scroll to position [19, 0]
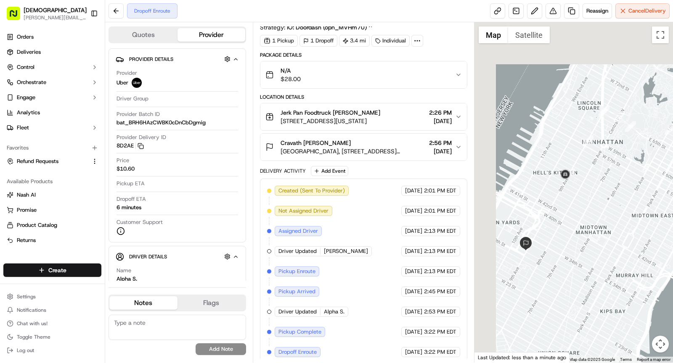
drag, startPoint x: 510, startPoint y: 90, endPoint x: 604, endPoint y: 172, distance: 124.9
click at [604, 172] on div at bounding box center [573, 192] width 199 height 341
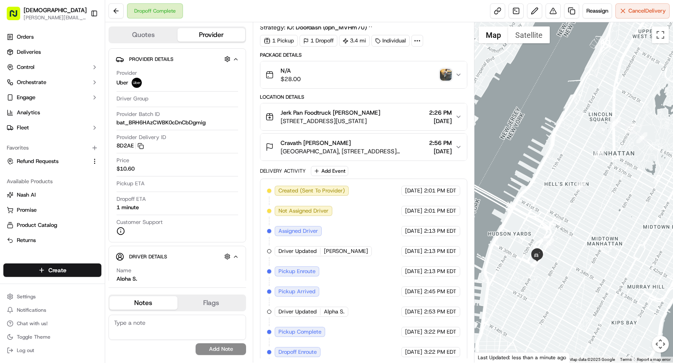
click at [445, 74] on img "button" at bounding box center [446, 75] width 12 height 12
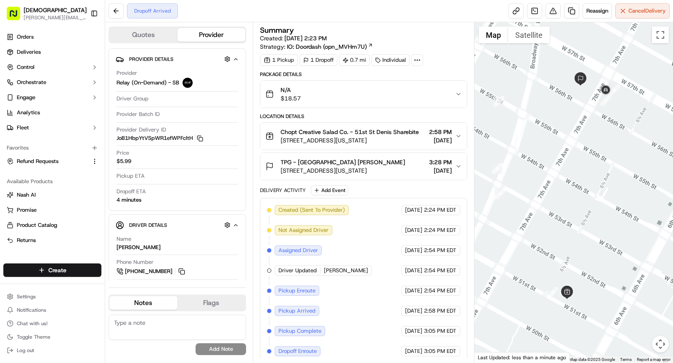
click at [415, 58] on icon at bounding box center [417, 60] width 8 height 8
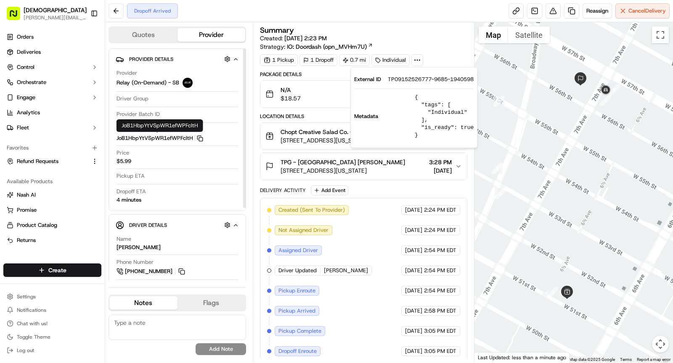
click at [202, 140] on rect "button" at bounding box center [201, 139] width 4 height 4
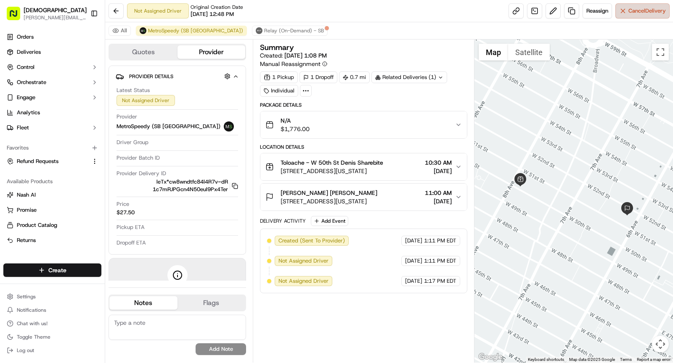
click at [636, 14] on span "Cancel Delivery" at bounding box center [646, 11] width 37 height 8
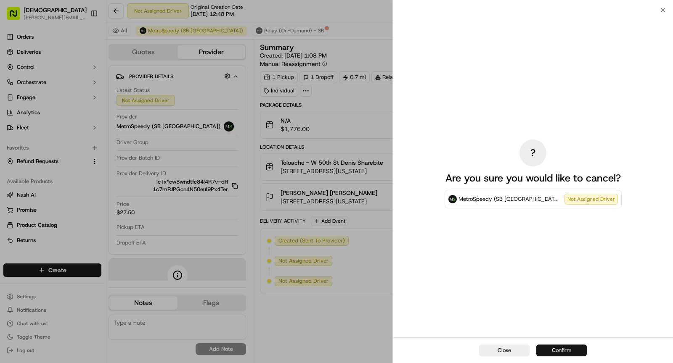
click at [553, 350] on button "Confirm" at bounding box center [561, 351] width 50 height 12
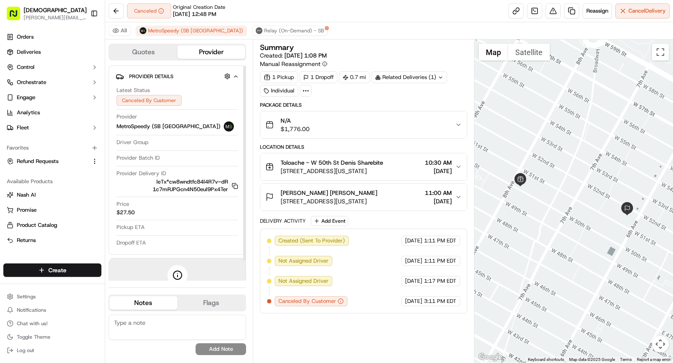
click at [160, 336] on textarea at bounding box center [176, 327] width 137 height 25
type textarea "The restaurant will deliver the order."
click at [217, 351] on button "Add Note" at bounding box center [221, 350] width 50 height 12
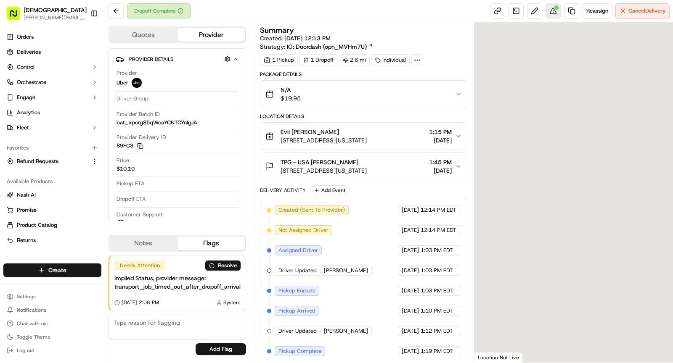
click at [554, 6] on div at bounding box center [556, 7] width 4 height 4
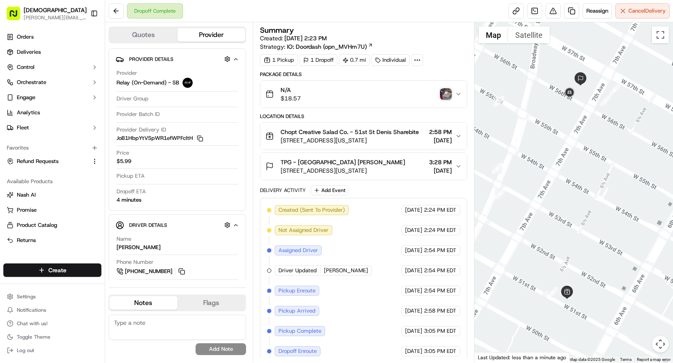
click at [446, 91] on img "button" at bounding box center [446, 94] width 12 height 12
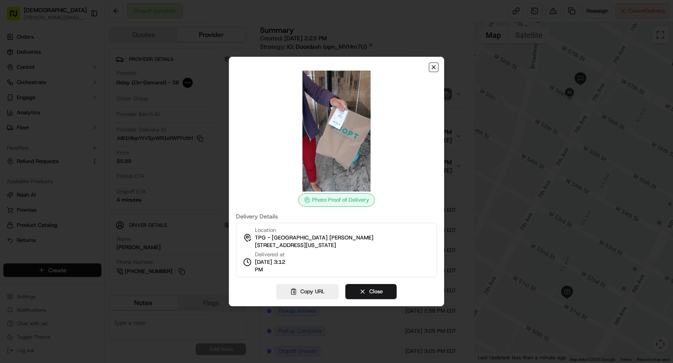
click at [433, 69] on icon "button" at bounding box center [433, 67] width 7 height 7
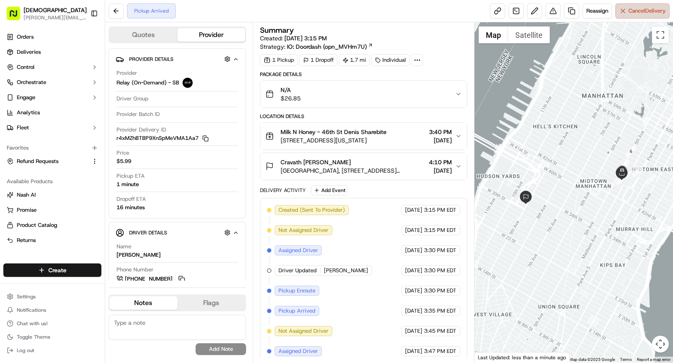
click at [629, 14] on span "Cancel Delivery" at bounding box center [646, 11] width 37 height 8
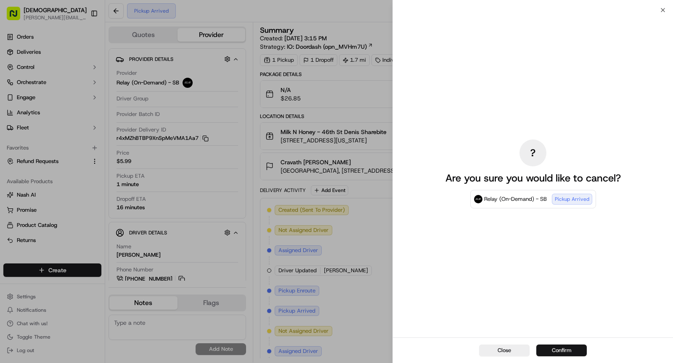
click at [551, 346] on button "Confirm" at bounding box center [561, 351] width 50 height 12
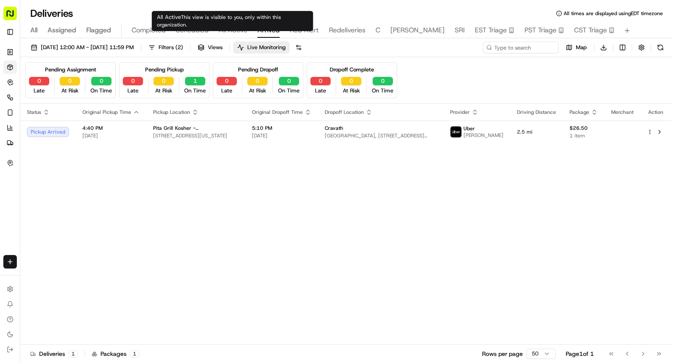
click at [234, 36] on button "All Active" at bounding box center [233, 31] width 29 height 14
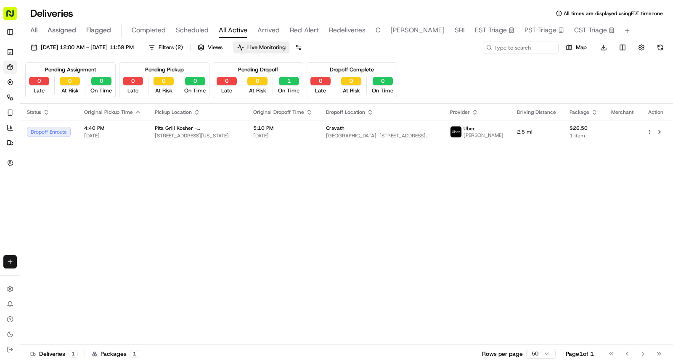
click at [264, 30] on span "Arrived" at bounding box center [268, 30] width 22 height 10
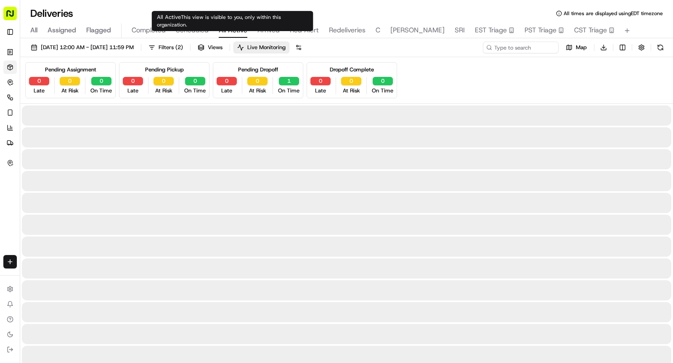
click at [235, 28] on span "All Active" at bounding box center [233, 30] width 29 height 10
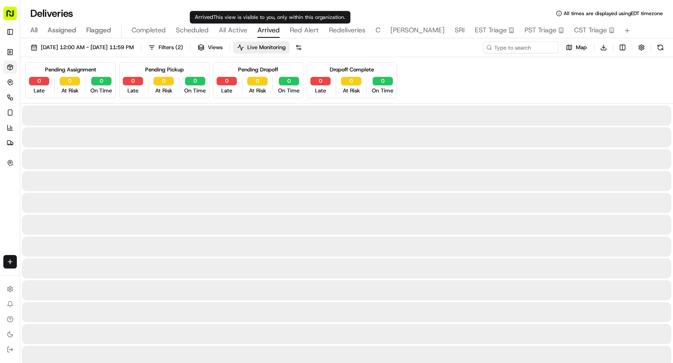
click at [268, 28] on span "Arrived" at bounding box center [268, 30] width 22 height 10
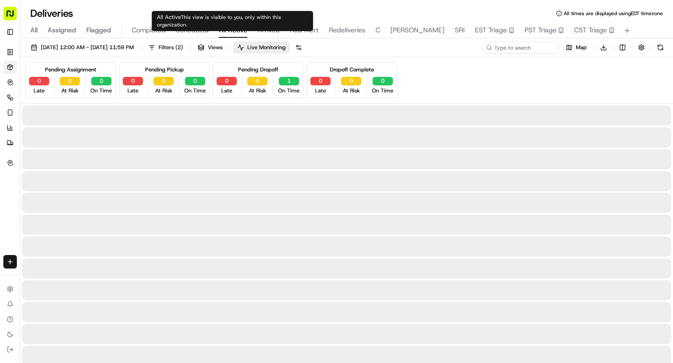
click at [234, 30] on span "All Active" at bounding box center [233, 30] width 29 height 10
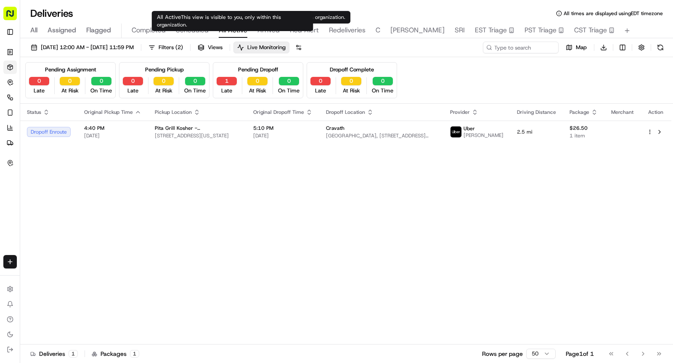
click at [236, 25] on span "All Active" at bounding box center [233, 30] width 29 height 10
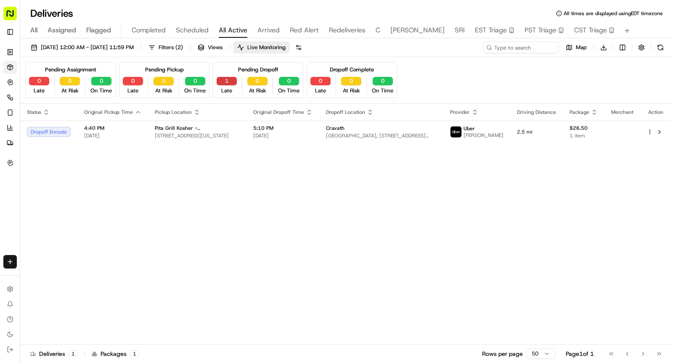
click at [223, 81] on button "1" at bounding box center [227, 81] width 20 height 8
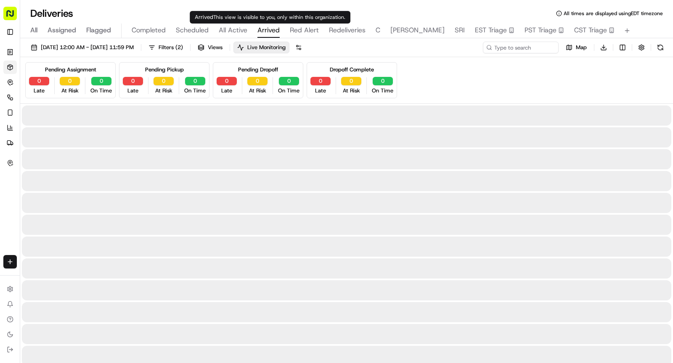
click at [270, 29] on span "Arrived" at bounding box center [268, 30] width 22 height 10
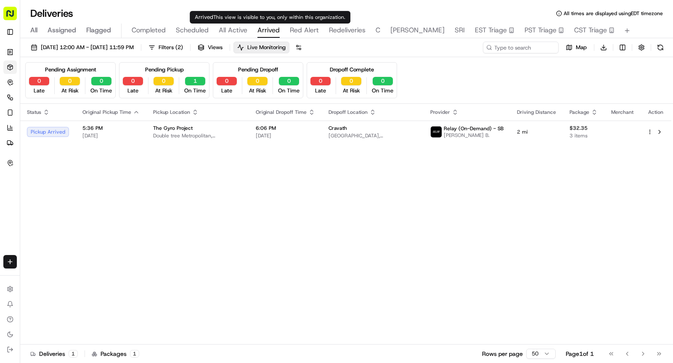
click at [236, 32] on span "All Active" at bounding box center [233, 30] width 29 height 10
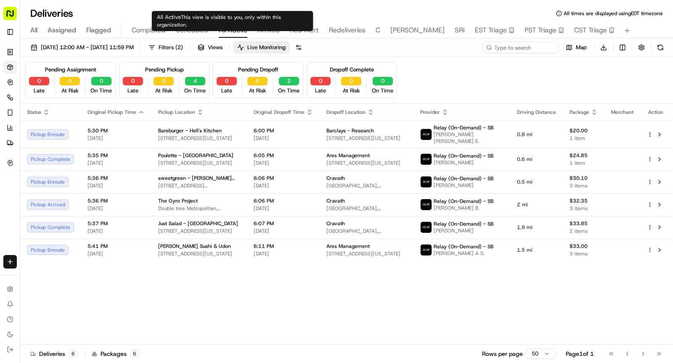
click at [204, 31] on span "Scheduled" at bounding box center [192, 30] width 33 height 10
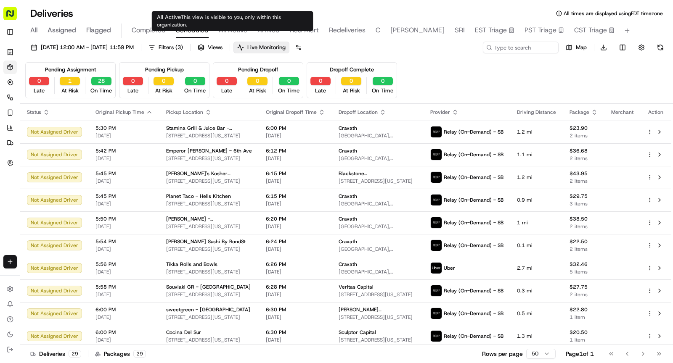
click at [225, 31] on span "All Active" at bounding box center [233, 30] width 29 height 10
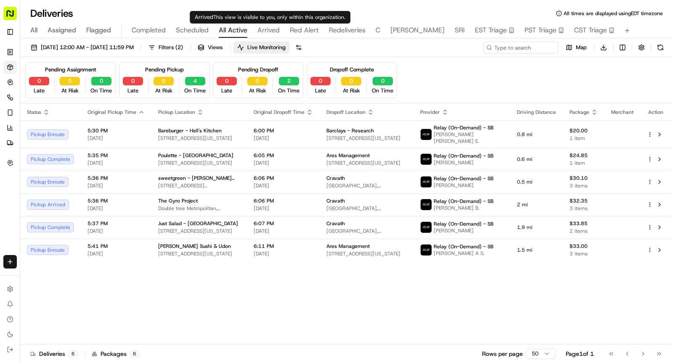
click at [263, 32] on span "Arrived" at bounding box center [268, 30] width 22 height 10
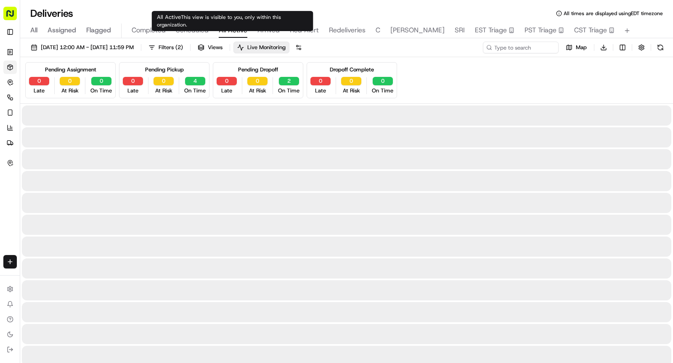
click at [225, 26] on span "All Active" at bounding box center [233, 30] width 29 height 10
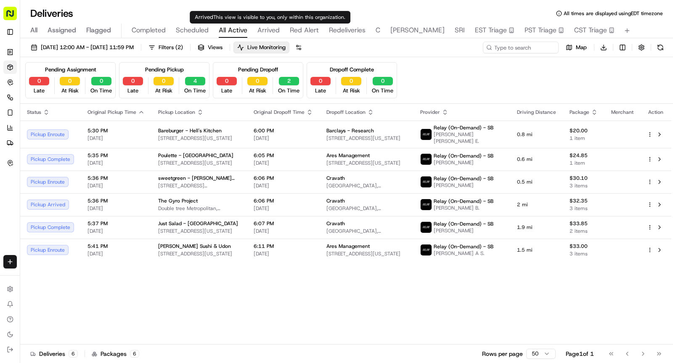
click at [275, 31] on span "Arrived" at bounding box center [268, 30] width 22 height 10
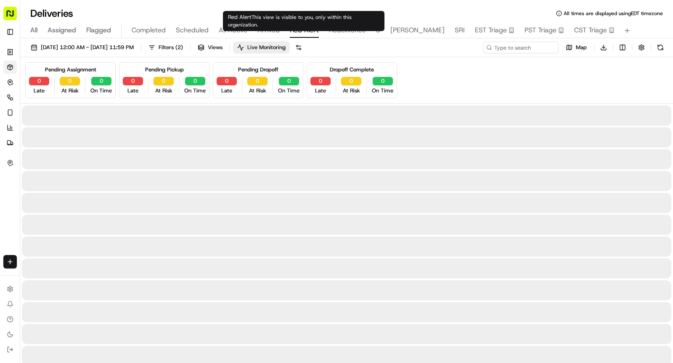
click at [292, 27] on span "Red Alert" at bounding box center [304, 30] width 29 height 10
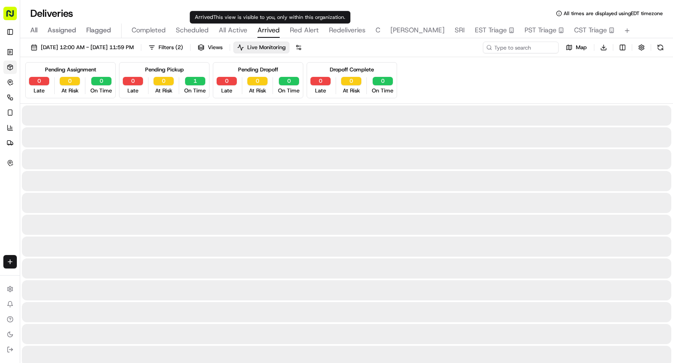
click at [273, 27] on span "Arrived" at bounding box center [268, 30] width 22 height 10
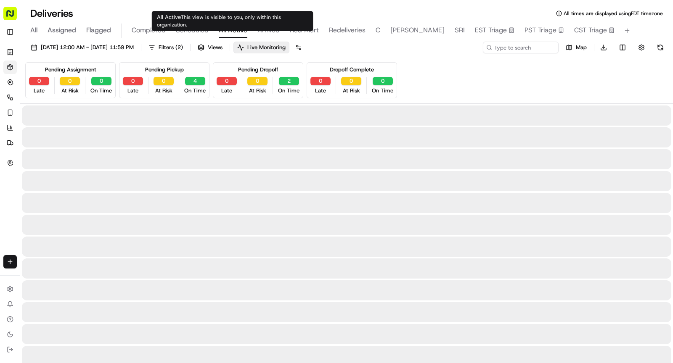
click at [237, 31] on span "All Active" at bounding box center [233, 30] width 29 height 10
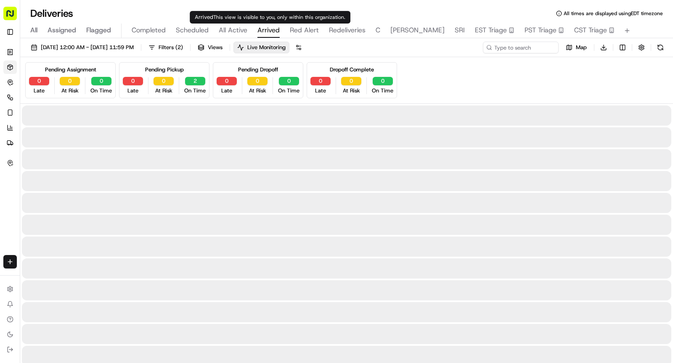
click at [276, 27] on span "Arrived" at bounding box center [268, 30] width 22 height 10
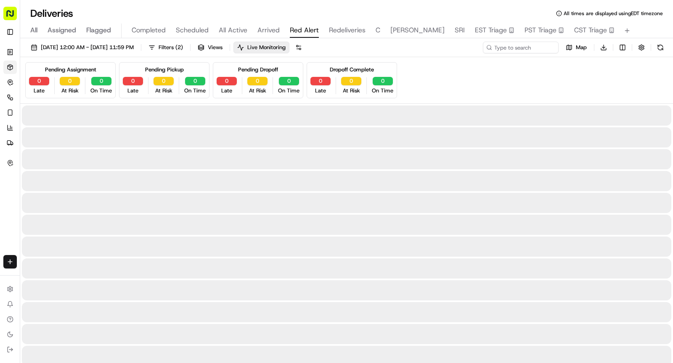
click at [309, 25] on span "Red Alert" at bounding box center [304, 30] width 29 height 10
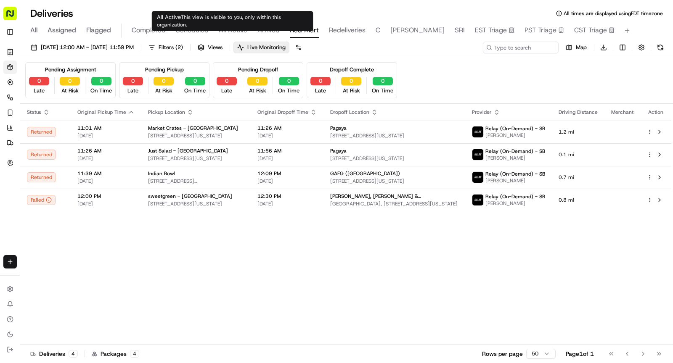
click at [238, 31] on span "All Active" at bounding box center [233, 30] width 29 height 10
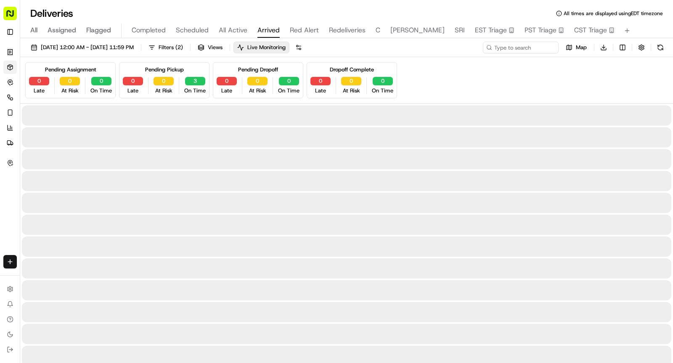
click at [261, 29] on span "Arrived" at bounding box center [268, 30] width 22 height 10
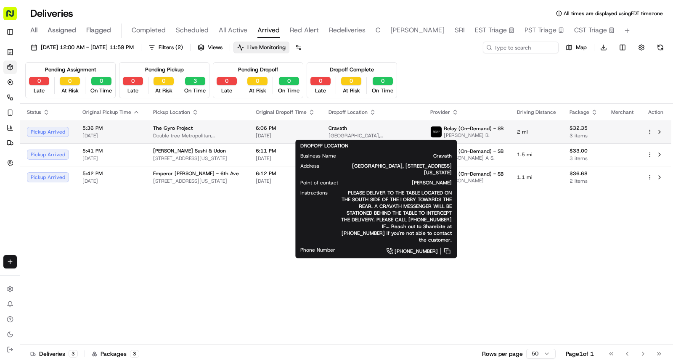
click at [346, 132] on span "[GEOGRAPHIC_DATA], [STREET_ADDRESS][US_STATE]" at bounding box center [372, 135] width 88 height 7
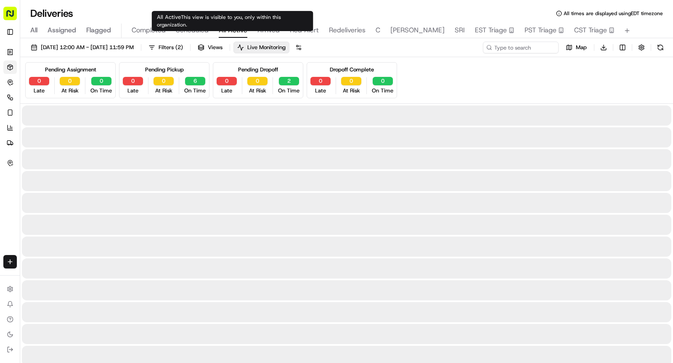
click at [240, 33] on span "All Active" at bounding box center [233, 30] width 29 height 10
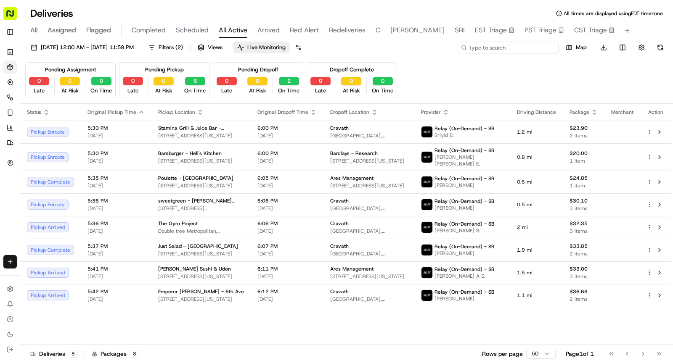
click at [513, 47] on input at bounding box center [507, 48] width 101 height 12
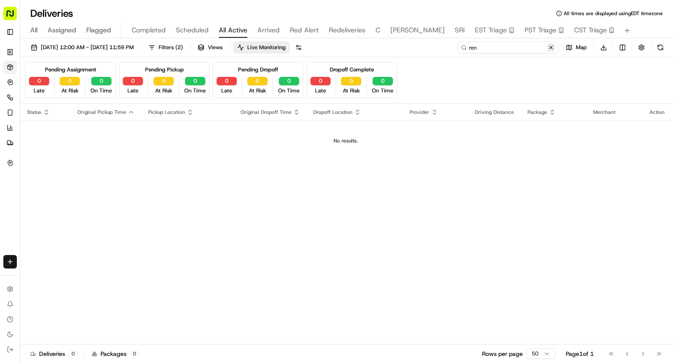
type input "ren"
click at [551, 48] on button at bounding box center [551, 47] width 8 height 8
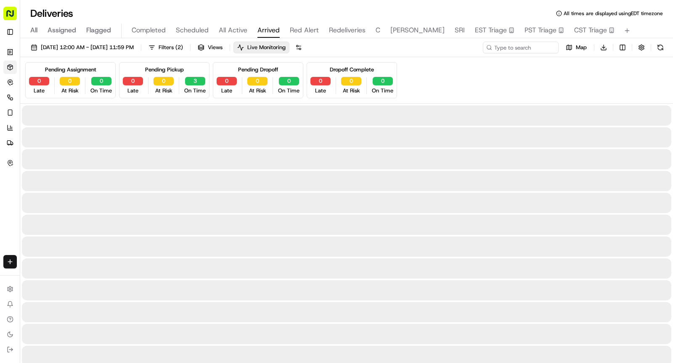
click at [259, 25] on span "Arrived" at bounding box center [268, 30] width 22 height 10
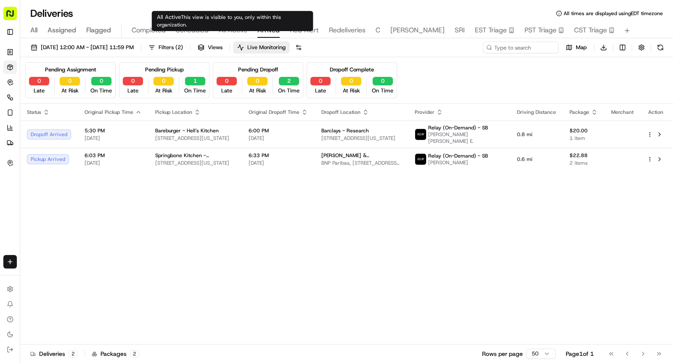
click at [227, 23] on div "All Active This view is visible to you, only within this organization. All Acti…" at bounding box center [232, 21] width 161 height 20
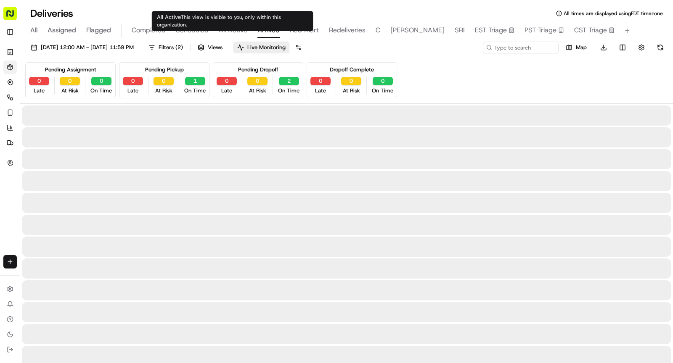
click at [272, 26] on span "Arrived" at bounding box center [268, 30] width 22 height 10
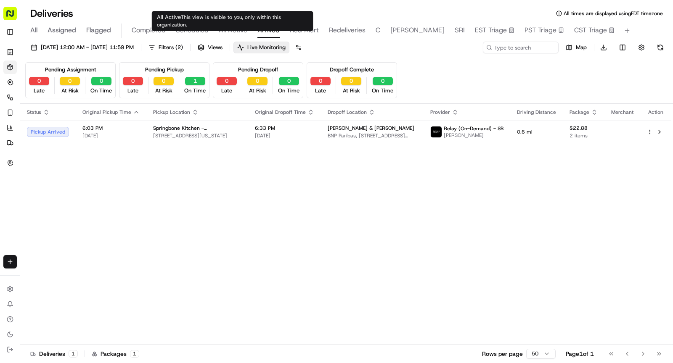
click at [236, 29] on span "All Active" at bounding box center [233, 30] width 29 height 10
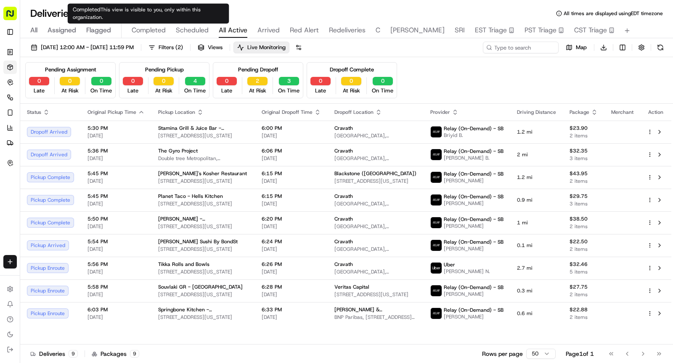
click at [150, 25] on span "Completed" at bounding box center [149, 30] width 34 height 10
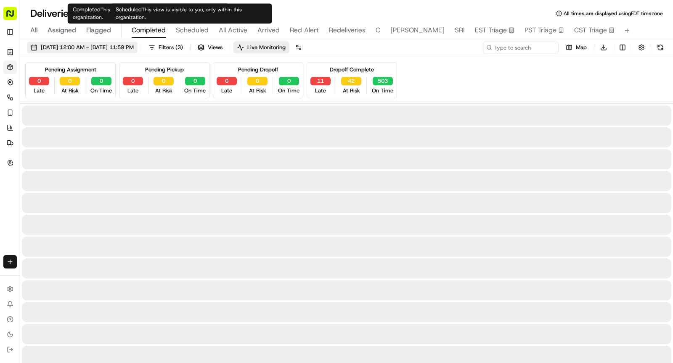
click at [183, 45] on span "Filters ( 3 )" at bounding box center [171, 48] width 24 height 8
click at [133, 48] on span "09/15/2025 12:00 AM - 09/15/2025 11:59 PM" at bounding box center [87, 48] width 93 height 8
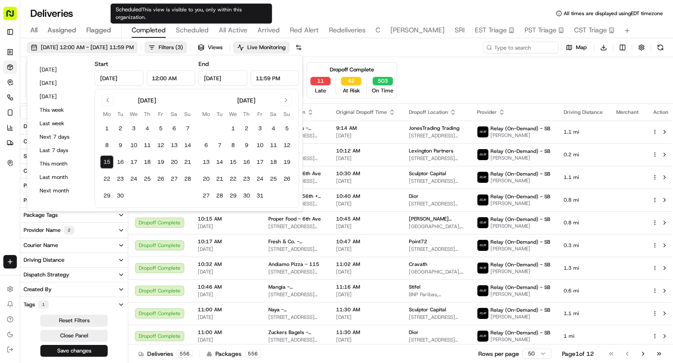
type input "Sep 15, 2025"
type input "12:00 AM"
type input "Sep 15, 2025"
type input "11:59 PM"
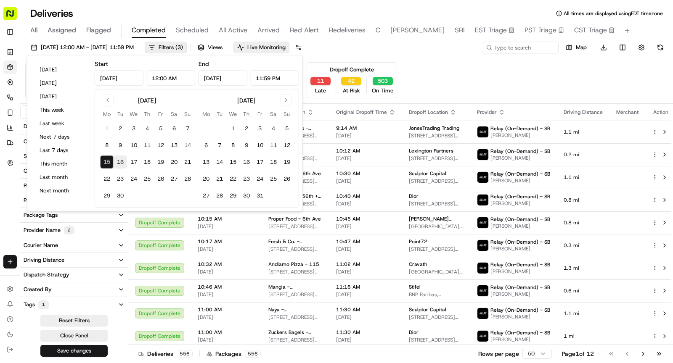
click at [120, 160] on button "16" at bounding box center [120, 162] width 13 height 13
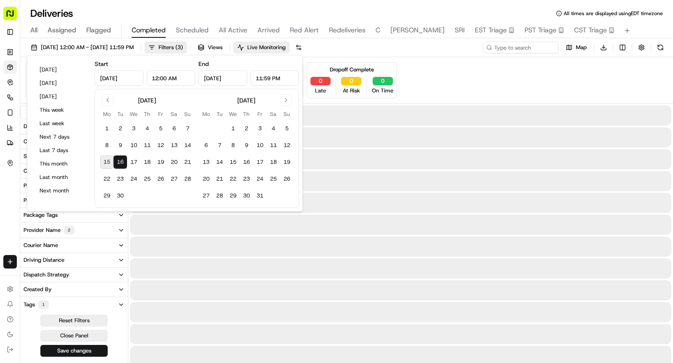
type input "Sep 16, 2025"
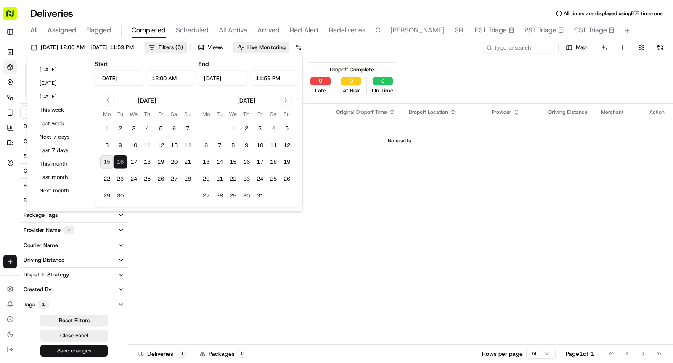
click at [91, 349] on button "Save changes" at bounding box center [73, 351] width 67 height 12
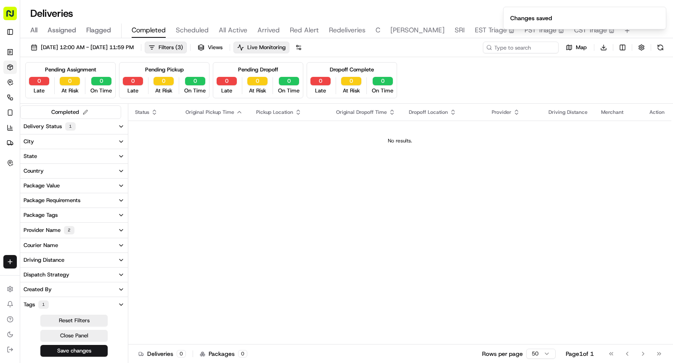
click at [191, 26] on span "Scheduled" at bounding box center [192, 30] width 33 height 10
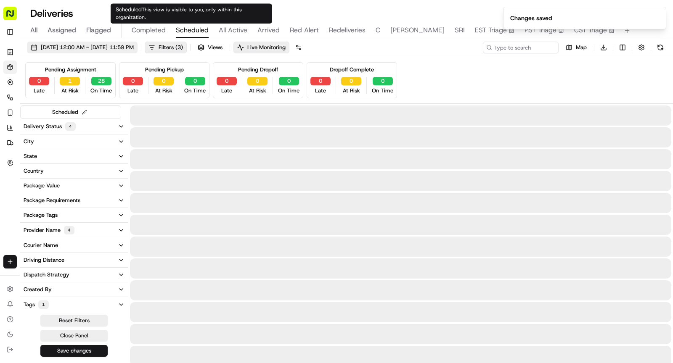
click at [134, 49] on span "09/15/2025 12:00 AM - 09/15/2025 11:59 PM" at bounding box center [87, 48] width 93 height 8
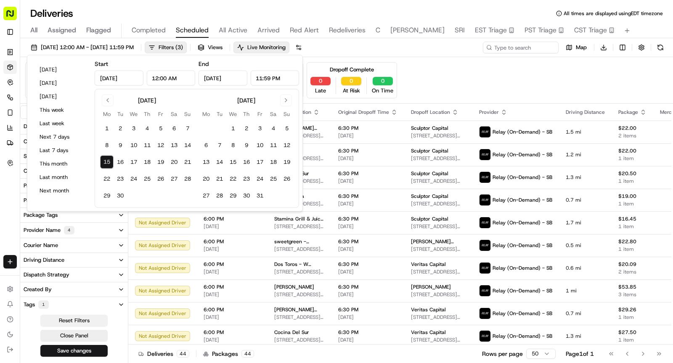
click at [121, 163] on button "16" at bounding box center [120, 162] width 13 height 13
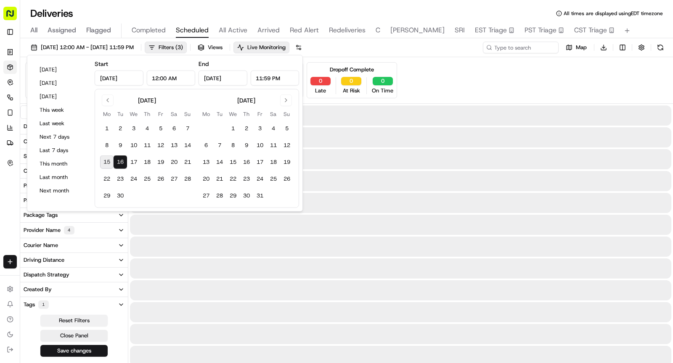
type input "Sep 16, 2025"
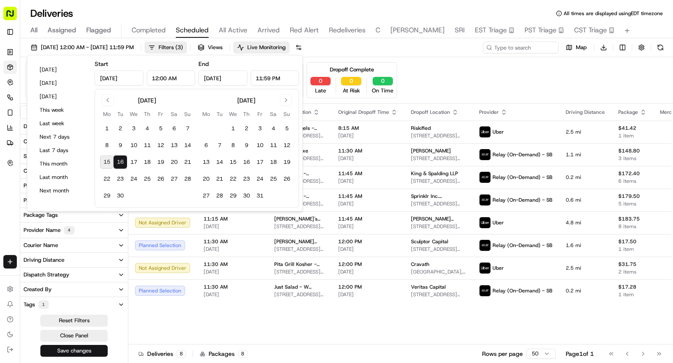
click at [85, 352] on button "Save changes" at bounding box center [73, 351] width 67 height 12
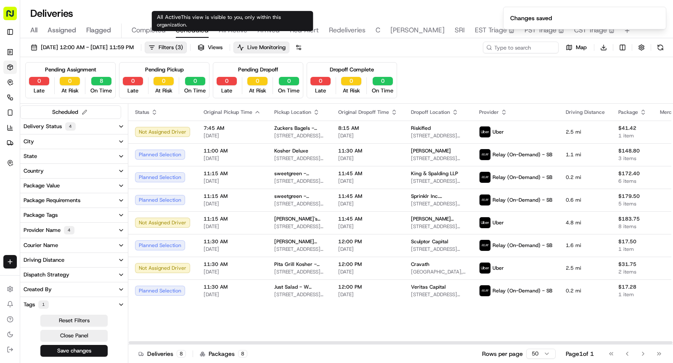
click at [232, 30] on span "All Active" at bounding box center [233, 30] width 29 height 10
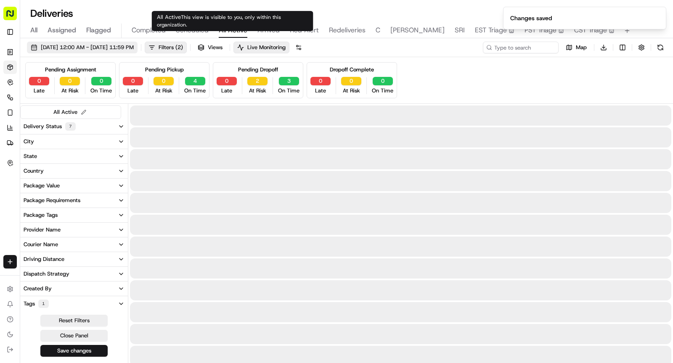
click at [98, 49] on span "09/15/2025 12:00 AM - 09/15/2025 11:59 PM" at bounding box center [87, 48] width 93 height 8
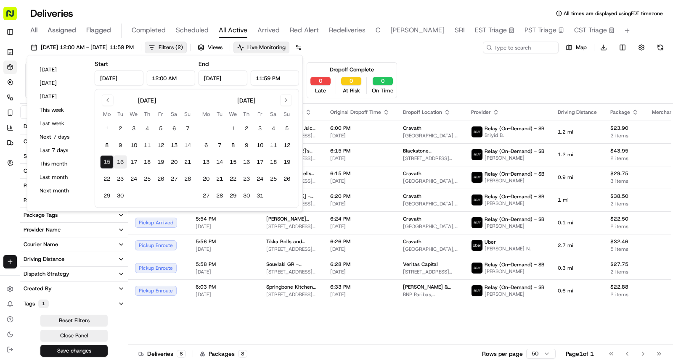
click at [120, 161] on button "16" at bounding box center [120, 162] width 13 height 13
type input "Sep 16, 2025"
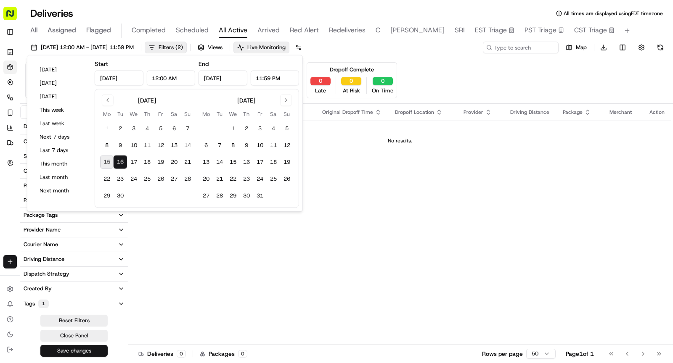
click at [94, 348] on button "Save changes" at bounding box center [73, 351] width 67 height 12
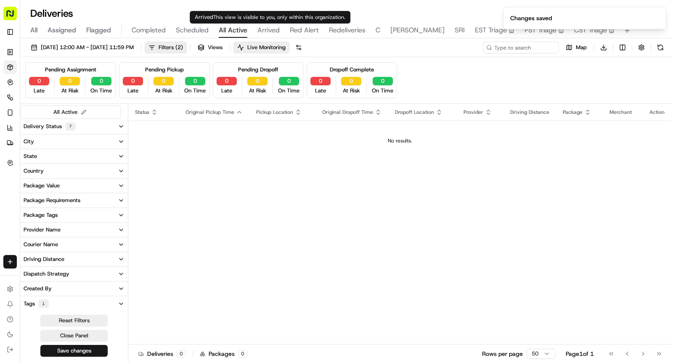
click at [269, 29] on span "Arrived" at bounding box center [268, 30] width 22 height 10
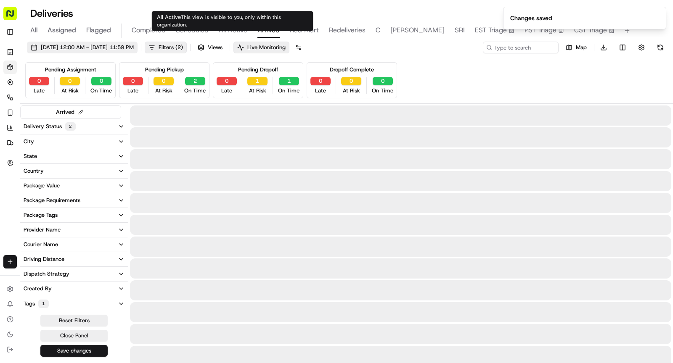
click at [119, 46] on span "09/15/2025 12:00 AM - 09/15/2025 11:59 PM" at bounding box center [87, 48] width 93 height 8
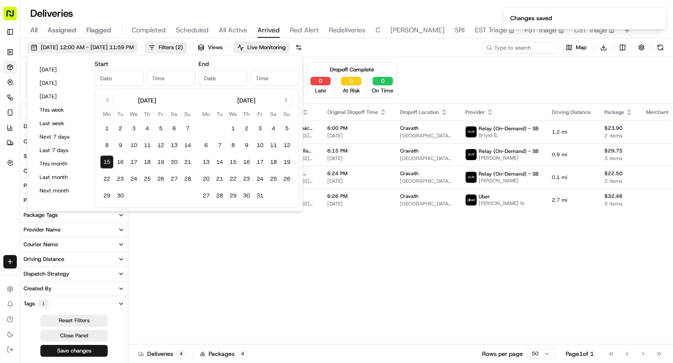
type input "Sep 15, 2025"
type input "12:00 AM"
type input "Sep 15, 2025"
type input "11:59 PM"
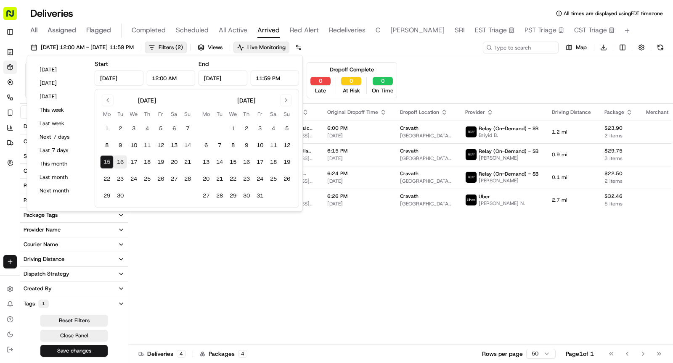
click at [123, 161] on button "16" at bounding box center [120, 162] width 13 height 13
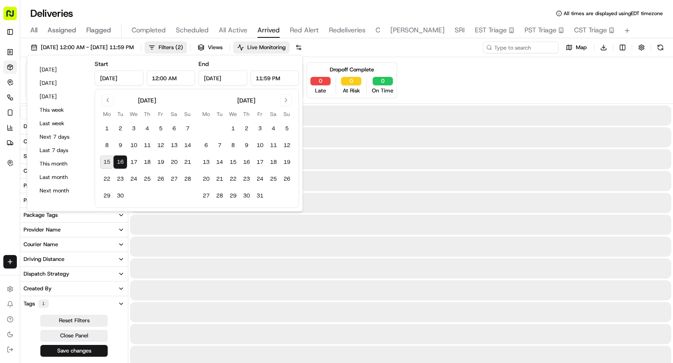
type input "Sep 16, 2025"
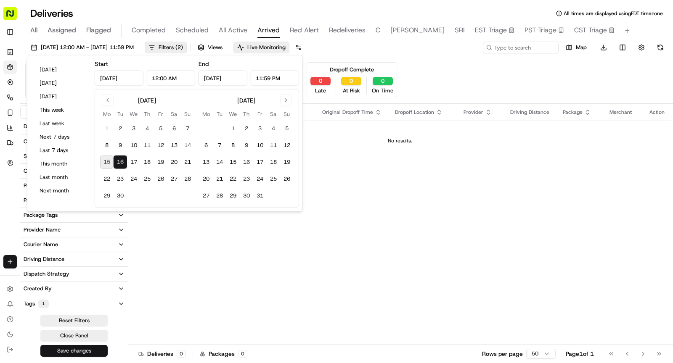
click at [70, 349] on button "Save changes" at bounding box center [73, 351] width 67 height 12
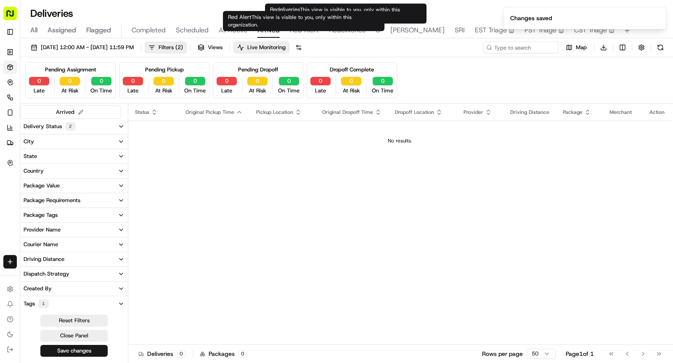
click at [294, 32] on span "Red Alert" at bounding box center [304, 30] width 29 height 10
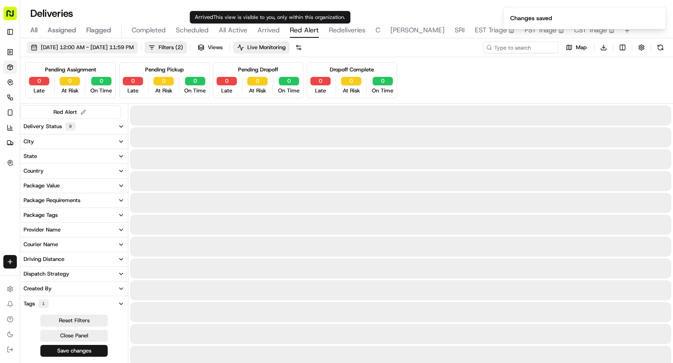
click at [132, 45] on span "09/15/2025 12:00 AM - 09/15/2025 11:59 PM" at bounding box center [87, 48] width 93 height 8
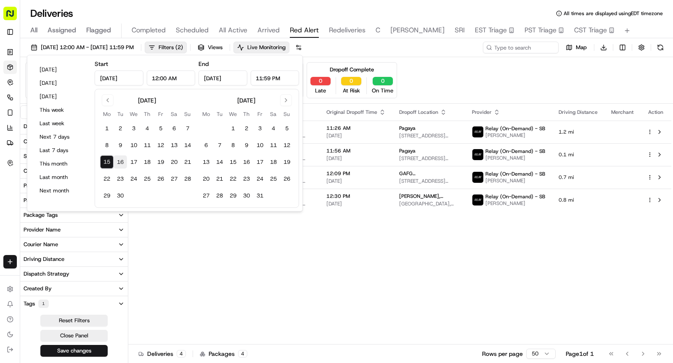
click at [116, 159] on button "16" at bounding box center [120, 162] width 13 height 13
type input "Sep 16, 2025"
click at [116, 159] on button "16" at bounding box center [120, 162] width 13 height 13
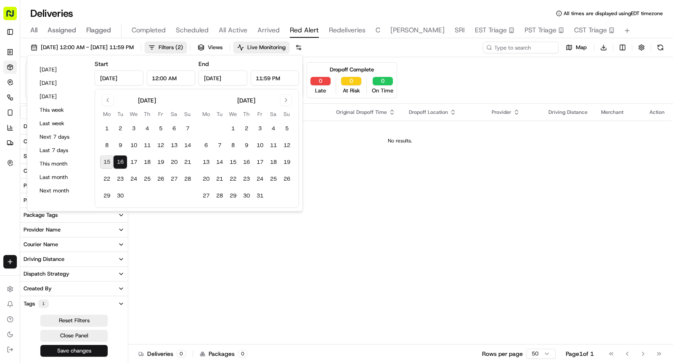
click at [77, 352] on button "Save changes" at bounding box center [73, 351] width 67 height 12
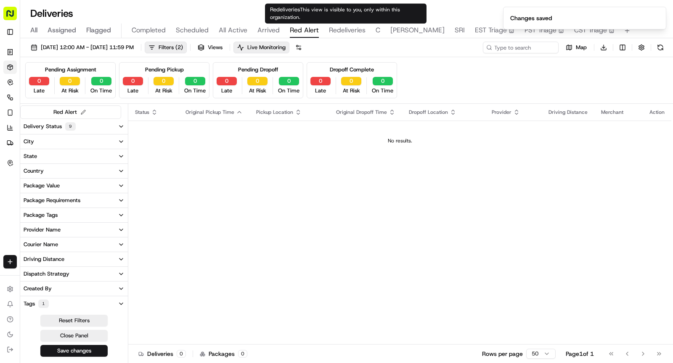
click at [348, 30] on span "Redeliveries" at bounding box center [347, 30] width 37 height 10
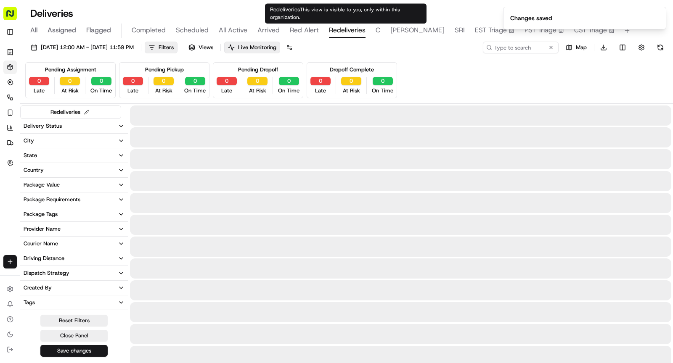
type input "REDEL"
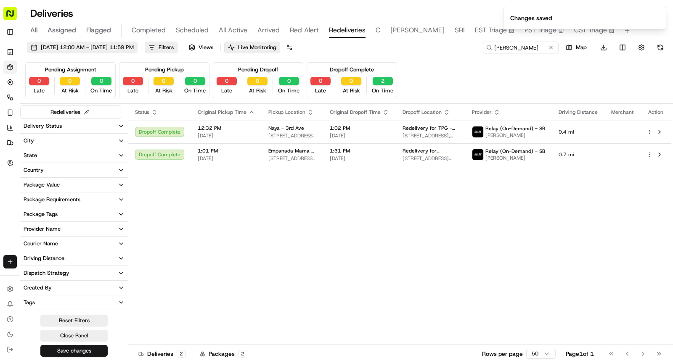
click at [125, 45] on span "09/15/2025 12:00 AM - 09/15/2025 11:59 PM" at bounding box center [87, 48] width 93 height 8
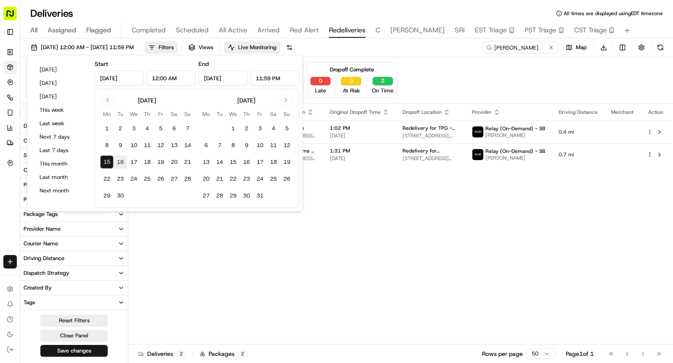
click at [119, 159] on button "16" at bounding box center [120, 162] width 13 height 13
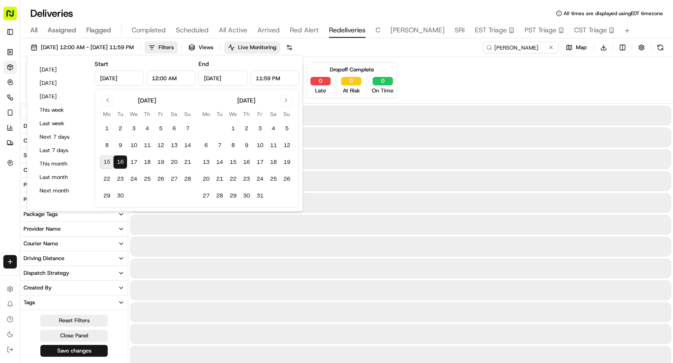
type input "Sep 16, 2025"
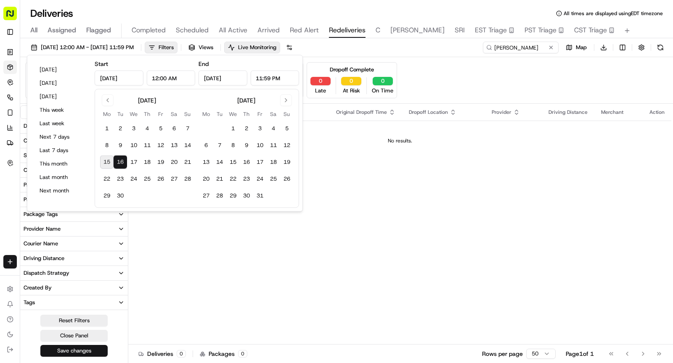
click at [80, 349] on button "Save changes" at bounding box center [73, 351] width 67 height 12
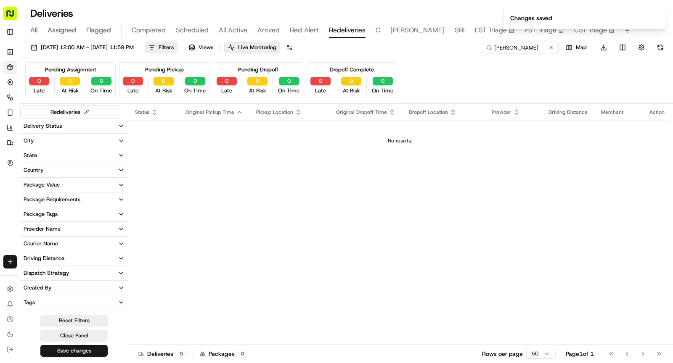
click at [375, 27] on span "C" at bounding box center [377, 30] width 5 height 10
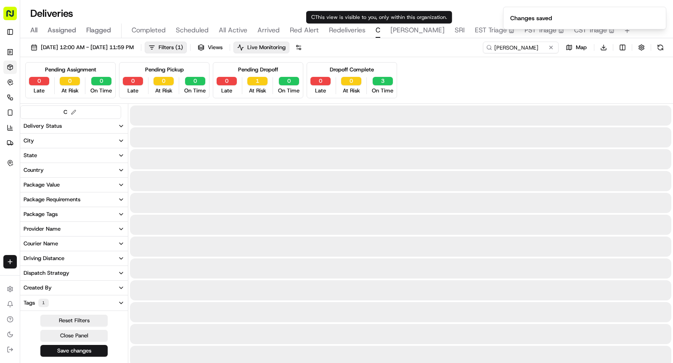
type input "Cockroach Labs"
click at [134, 50] on span "09/15/2025 12:00 AM - 09/15/2025 11:59 PM" at bounding box center [87, 48] width 93 height 8
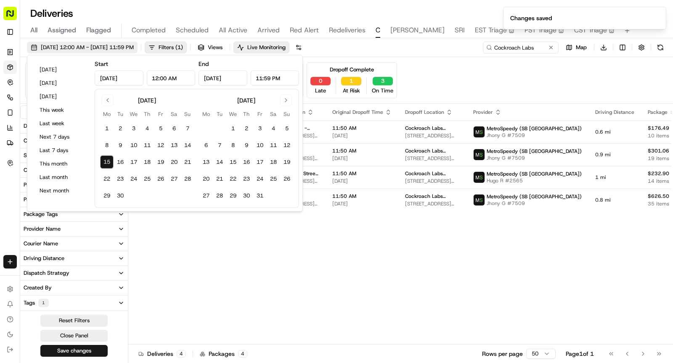
type input "Sep 15, 2025"
type input "12:00 AM"
type input "Sep 15, 2025"
type input "11:59 PM"
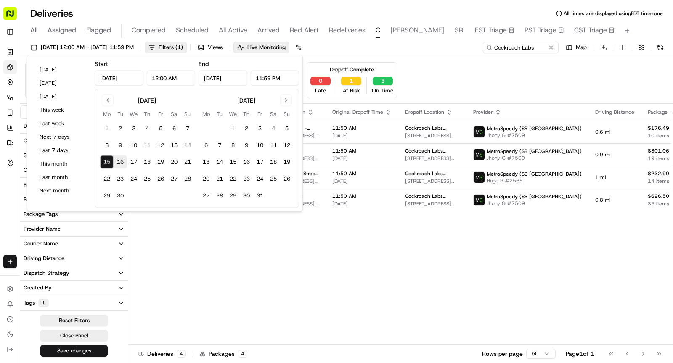
click at [119, 161] on button "16" at bounding box center [120, 162] width 13 height 13
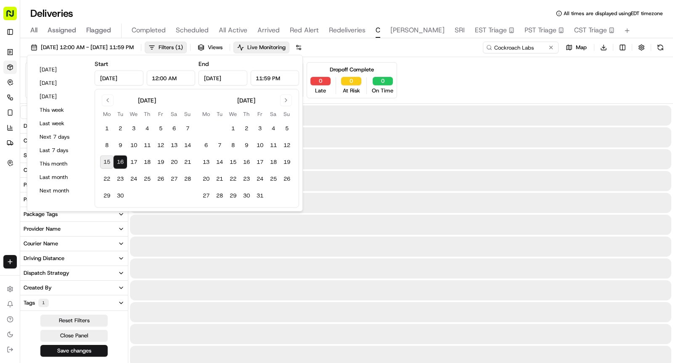
click at [119, 161] on button "16" at bounding box center [120, 162] width 13 height 13
type input "Sep 16, 2025"
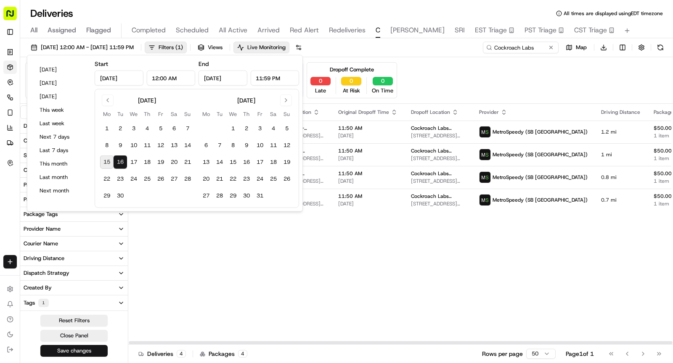
click at [78, 348] on button "Save changes" at bounding box center [73, 351] width 67 height 12
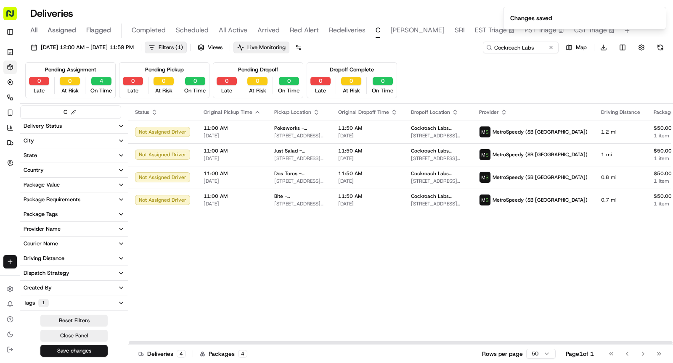
click at [392, 32] on span "SHAW" at bounding box center [417, 30] width 54 height 10
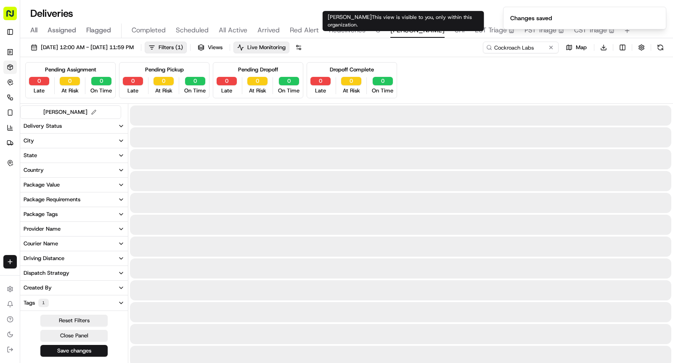
type input "D.E."
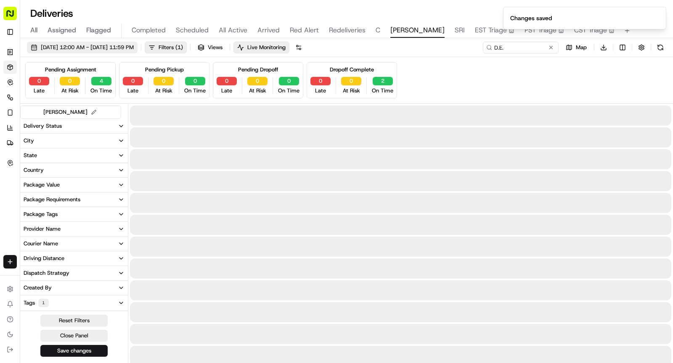
click at [115, 45] on span "09/15/2025 12:00 AM - 09/15/2025 11:59 PM" at bounding box center [87, 48] width 93 height 8
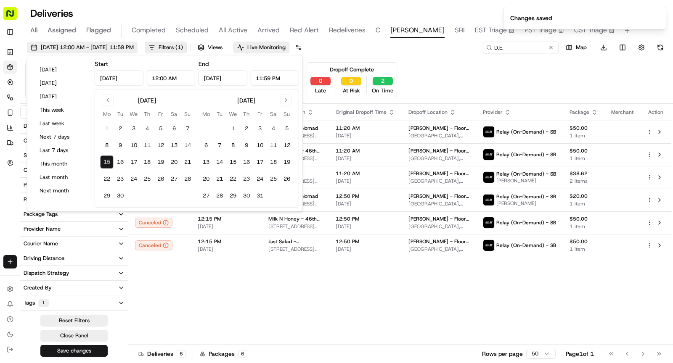
type input "Sep 15, 2025"
type input "12:00 AM"
type input "Sep 15, 2025"
type input "11:59 PM"
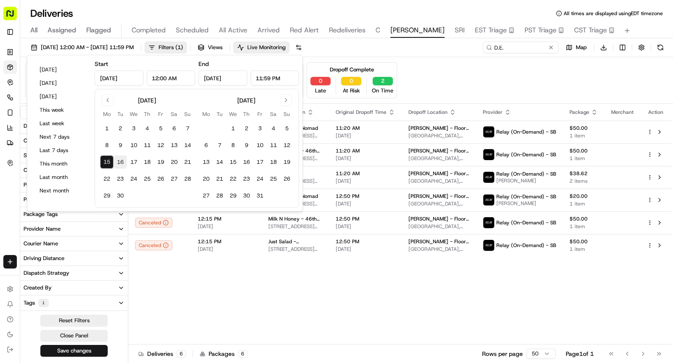
click at [122, 162] on button "16" at bounding box center [120, 162] width 13 height 13
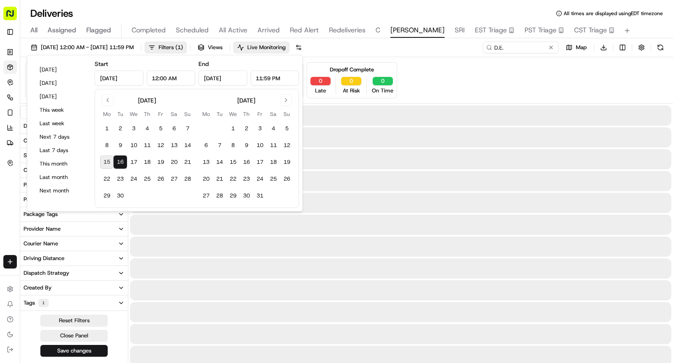
click at [122, 162] on button "16" at bounding box center [120, 162] width 13 height 13
type input "Sep 16, 2025"
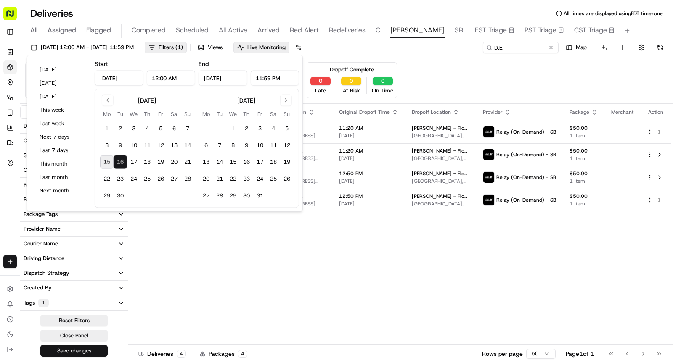
click at [80, 350] on button "Save changes" at bounding box center [73, 351] width 67 height 12
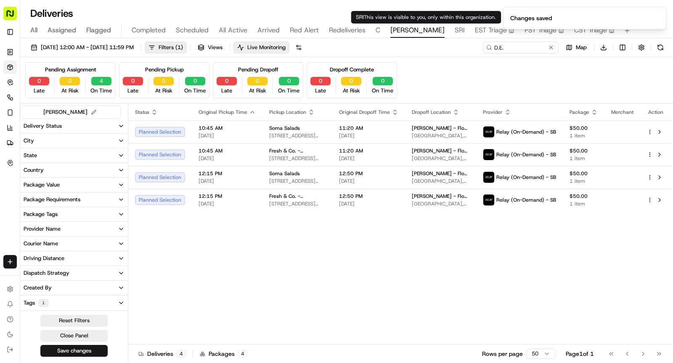
click at [455, 28] on span "SRI" at bounding box center [460, 30] width 10 height 10
type input "DESRI"
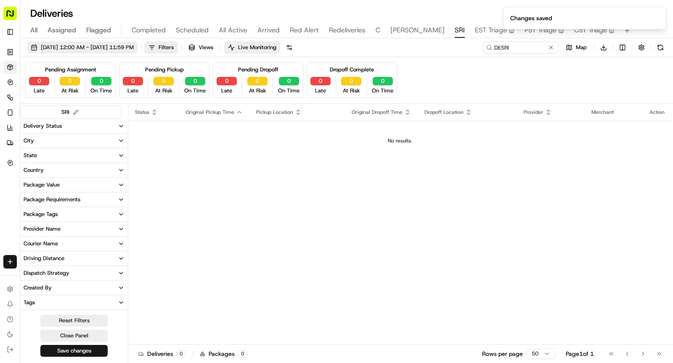
click at [134, 46] on span "09/15/2025 12:00 AM - 09/15/2025 11:59 PM" at bounding box center [87, 48] width 93 height 8
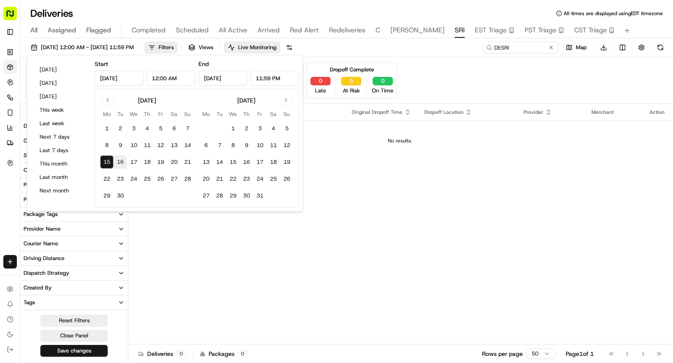
click at [118, 164] on button "16" at bounding box center [120, 162] width 13 height 13
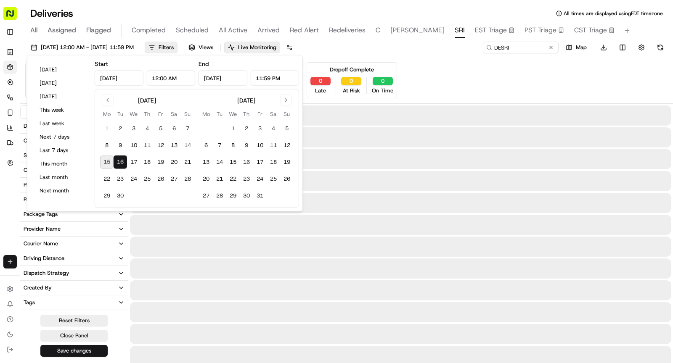
type input "Sep 16, 2025"
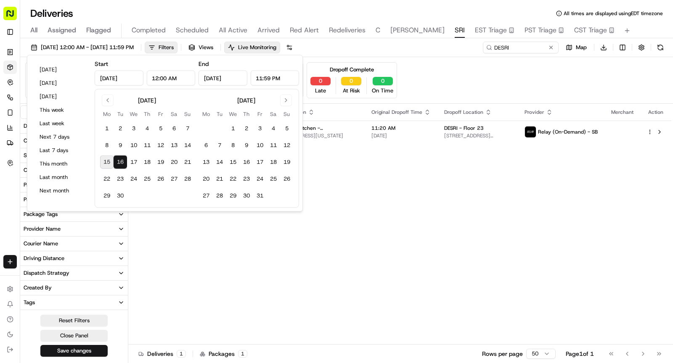
click at [61, 352] on button "Save changes" at bounding box center [73, 351] width 67 height 12
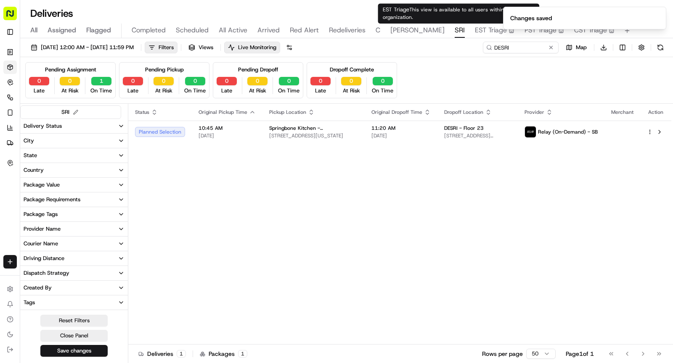
click at [475, 34] on span "EST Triage" at bounding box center [491, 30] width 32 height 10
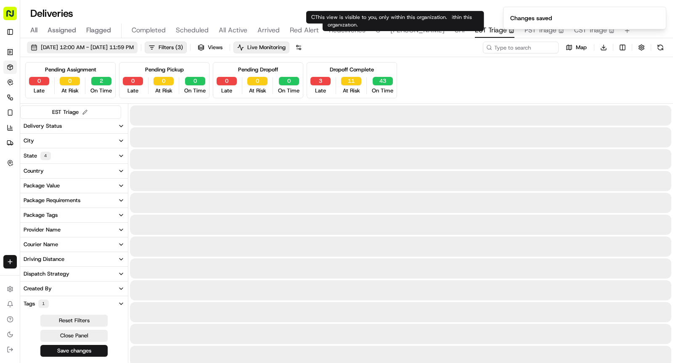
click at [127, 49] on span "09/15/2025 12:00 AM - 09/15/2025 11:59 PM" at bounding box center [87, 48] width 93 height 8
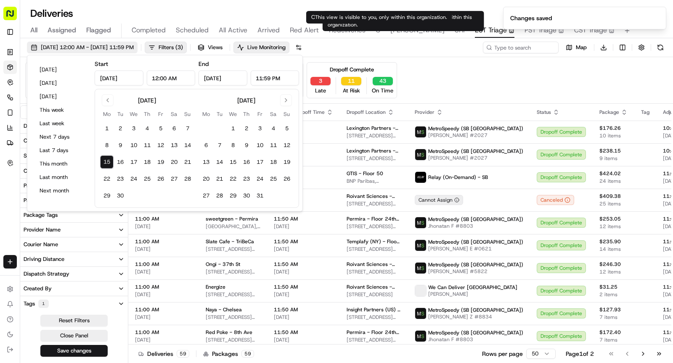
type input "Sep 15, 2025"
type input "12:00 AM"
type input "Sep 15, 2025"
type input "11:59 PM"
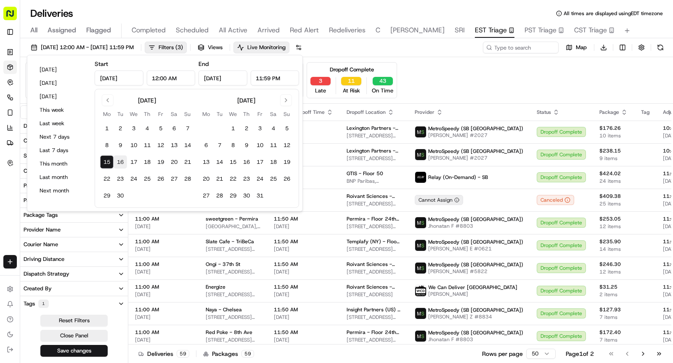
click at [118, 163] on button "16" at bounding box center [120, 162] width 13 height 13
type input "Sep 16, 2025"
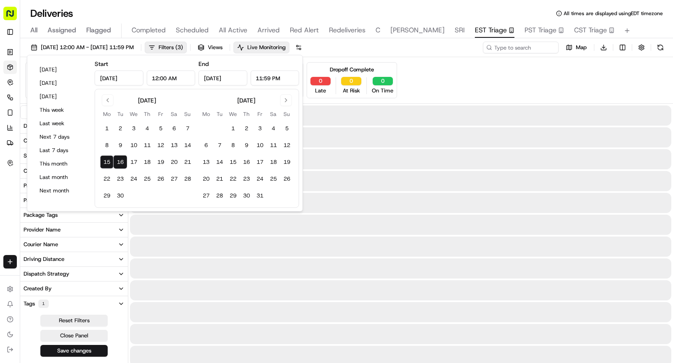
click at [118, 163] on button "16" at bounding box center [120, 162] width 13 height 13
type input "Sep 16, 2025"
click at [79, 347] on button "Save changes" at bounding box center [73, 351] width 67 height 12
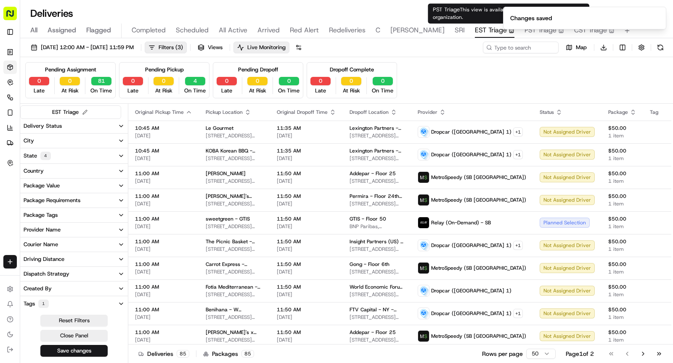
click at [501, 26] on ol "Changes saved" at bounding box center [584, 18] width 177 height 36
click at [524, 29] on span "PST Triage" at bounding box center [540, 30] width 32 height 10
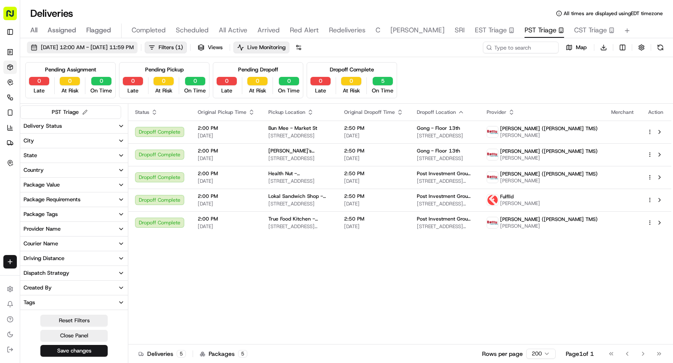
click at [117, 48] on span "09/15/2025 12:00 AM - 09/15/2025 11:59 PM" at bounding box center [87, 48] width 93 height 8
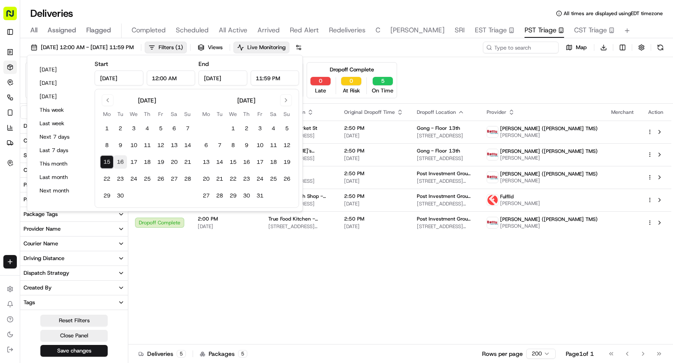
click at [116, 162] on button "16" at bounding box center [120, 162] width 13 height 13
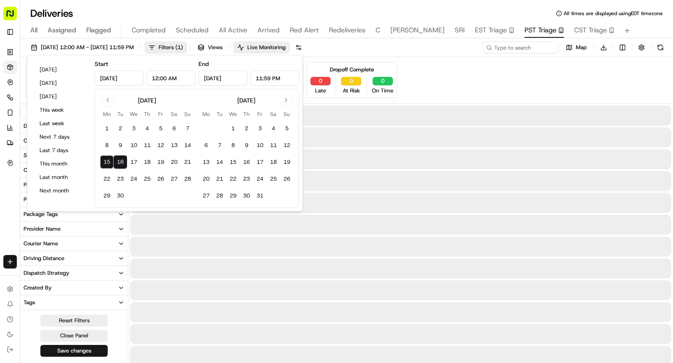
click at [116, 162] on button "16" at bounding box center [120, 162] width 13 height 13
type input "Sep 16, 2025"
click at [90, 349] on button "Save changes" at bounding box center [73, 351] width 67 height 12
click at [90, 349] on div "Reset Filters Close Panel Save changes" at bounding box center [74, 336] width 108 height 42
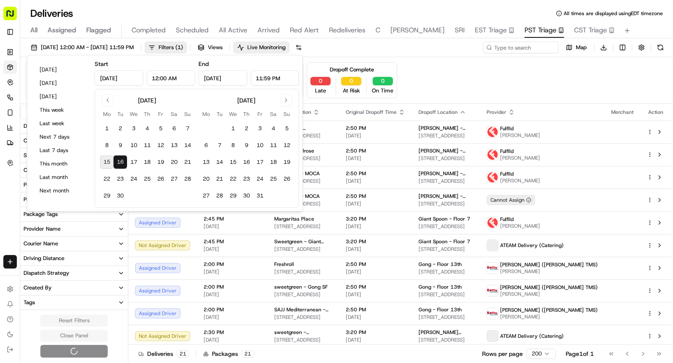
click at [87, 352] on div "Reset Filters Close Panel" at bounding box center [74, 336] width 108 height 43
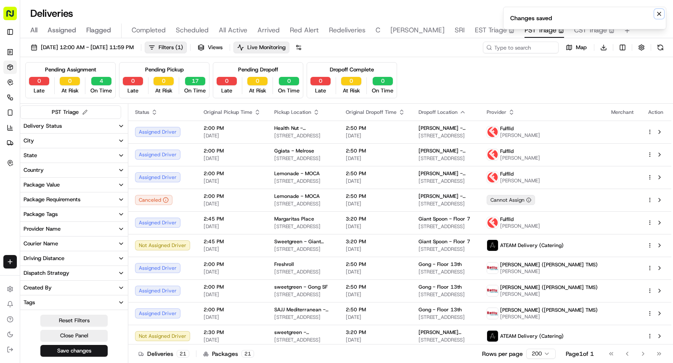
click at [656, 13] on icon "Notifications (F8)" at bounding box center [659, 14] width 7 height 7
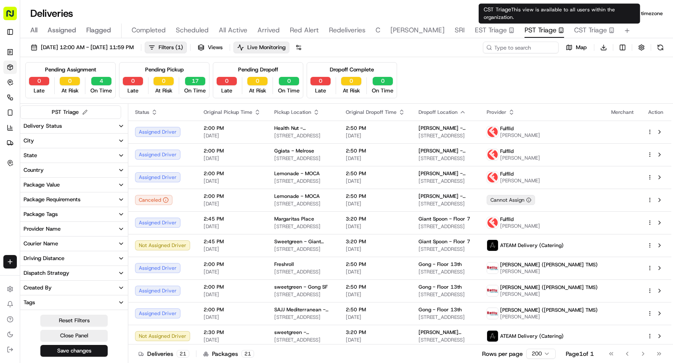
click at [574, 29] on span "CST Triage" at bounding box center [590, 30] width 33 height 10
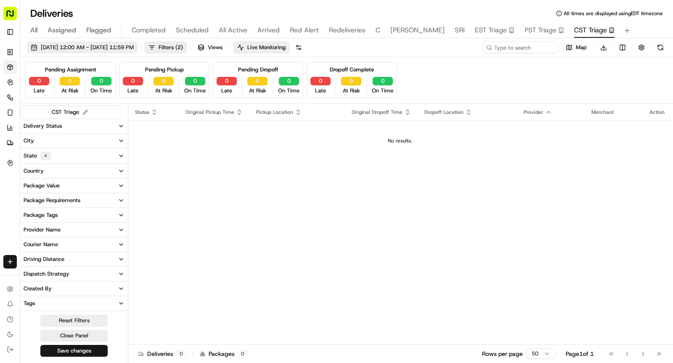
click at [137, 43] on button "09/15/2025 12:00 AM - 09/15/2025 11:59 PM" at bounding box center [82, 48] width 111 height 12
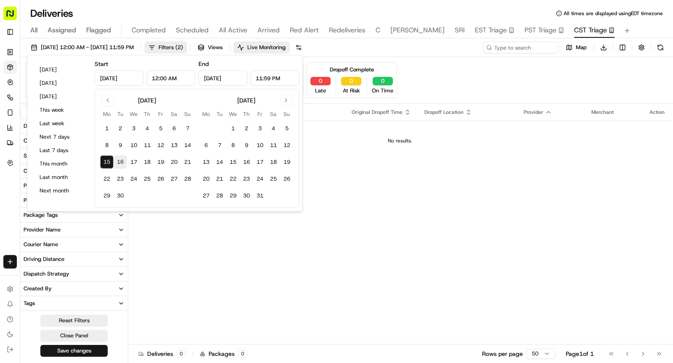
click at [121, 164] on button "16" at bounding box center [120, 162] width 13 height 13
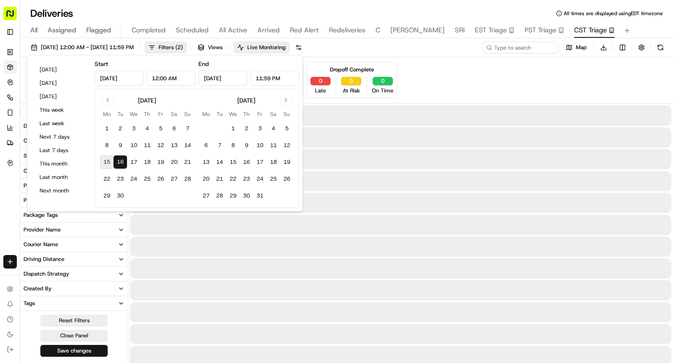
type input "Sep 16, 2025"
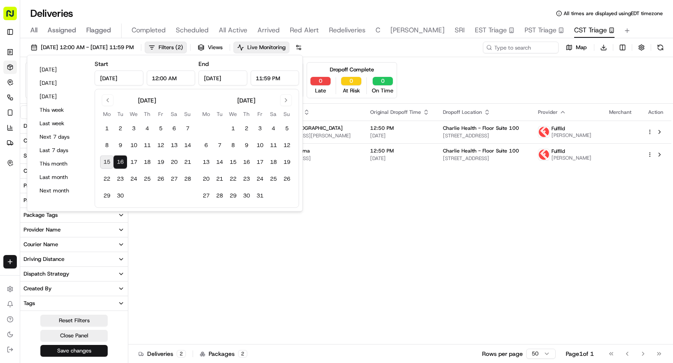
click at [71, 350] on button "Save changes" at bounding box center [73, 351] width 67 height 12
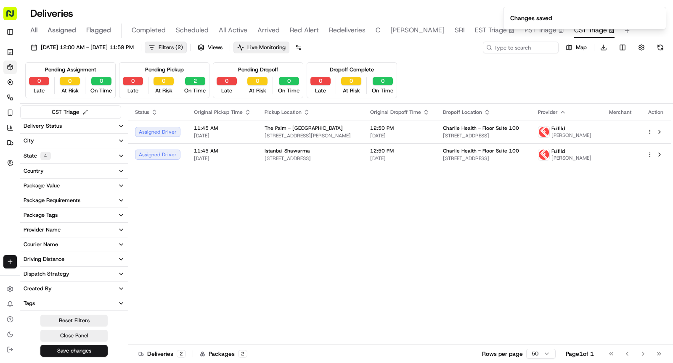
click at [183, 46] on span "Filters ( 2 )" at bounding box center [171, 48] width 24 height 8
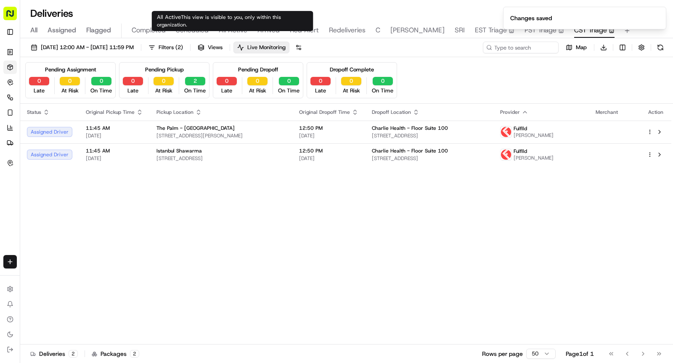
click at [233, 27] on span "All Active" at bounding box center [233, 30] width 29 height 10
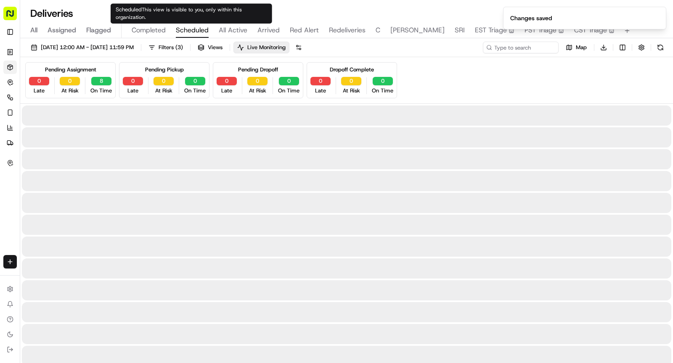
click at [195, 27] on span "Scheduled" at bounding box center [192, 30] width 33 height 10
